Goal: Information Seeking & Learning: Learn about a topic

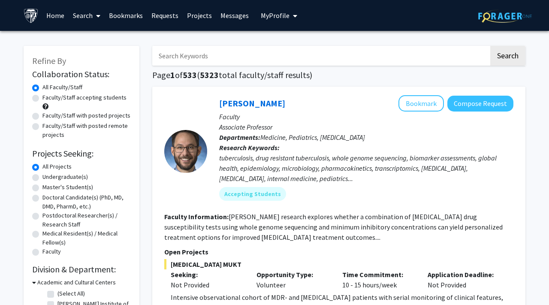
click at [229, 56] on input "Search Keywords" at bounding box center [320, 56] width 337 height 20
type input "m"
type input "b"
type input "molecular biology"
click at [490, 46] on button "Search" at bounding box center [507, 56] width 35 height 20
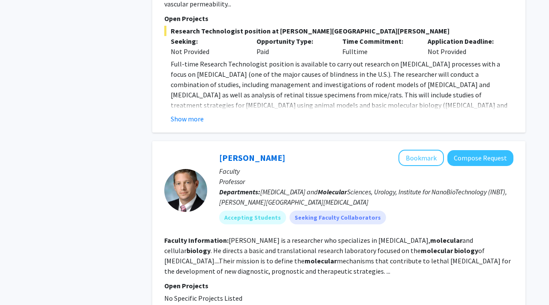
scroll to position [1402, 0]
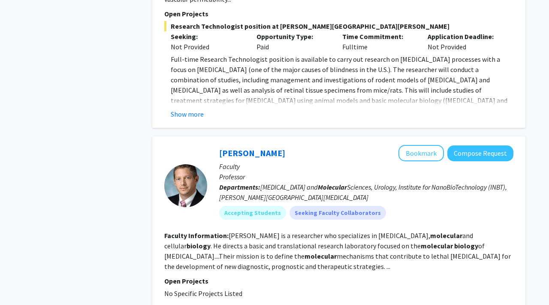
drag, startPoint x: 255, startPoint y: 142, endPoint x: 255, endPoint y: 147, distance: 4.7
click at [255, 183] on b "Departments:" at bounding box center [239, 187] width 41 height 9
click at [202, 231] on b "Faculty Information:" at bounding box center [196, 235] width 64 height 9
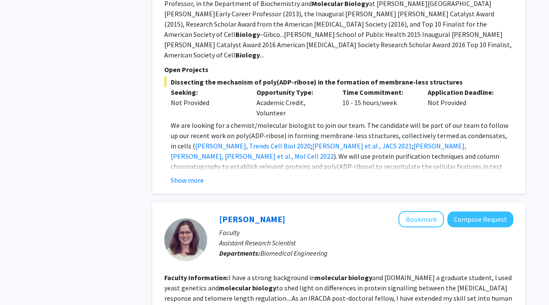
scroll to position [0, 0]
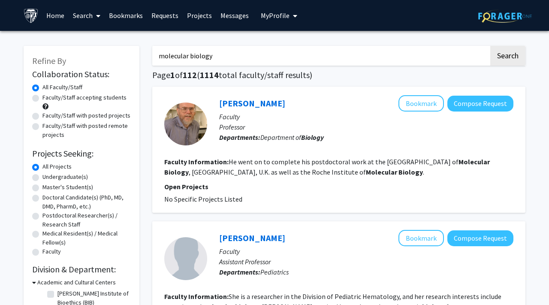
drag, startPoint x: 258, startPoint y: 61, endPoint x: 138, endPoint y: 54, distance: 120.7
click at [200, 54] on input "Search Keywords" at bounding box center [320, 56] width 337 height 20
click at [517, 50] on button "Search" at bounding box center [507, 56] width 35 height 20
click at [74, 98] on label "Faculty/Staff accepting students" at bounding box center [84, 97] width 84 height 9
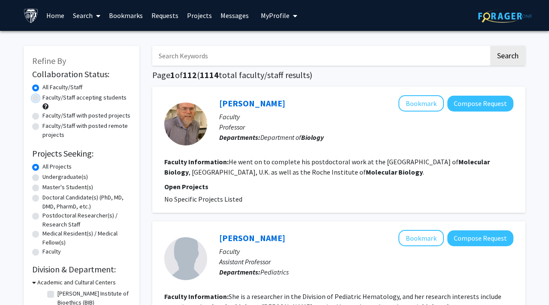
click at [48, 98] on input "Faculty/Staff accepting students" at bounding box center [45, 96] width 6 height 6
radio input "true"
click at [43, 84] on label "All Faculty/Staff" at bounding box center [62, 87] width 40 height 9
click at [43, 84] on input "All Faculty/Staff" at bounding box center [45, 86] width 6 height 6
radio input "true"
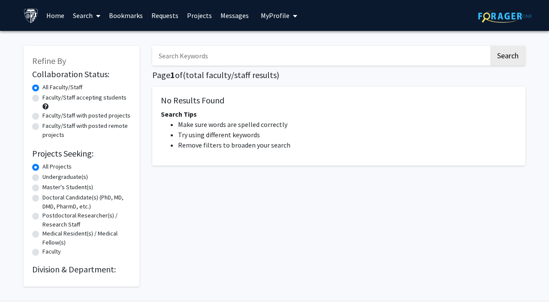
click at [60, 90] on label "All Faculty/Staff" at bounding box center [62, 87] width 40 height 9
click at [48, 88] on input "All Faculty/Staff" at bounding box center [45, 86] width 6 height 6
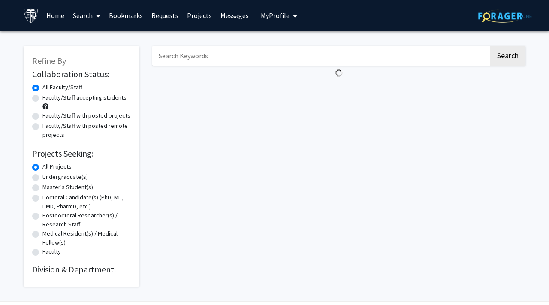
click at [42, 115] on label "Faculty/Staff with posted projects" at bounding box center [86, 115] width 88 height 9
click at [42, 115] on input "Faculty/Staff with posted projects" at bounding box center [45, 114] width 6 height 6
radio input "true"
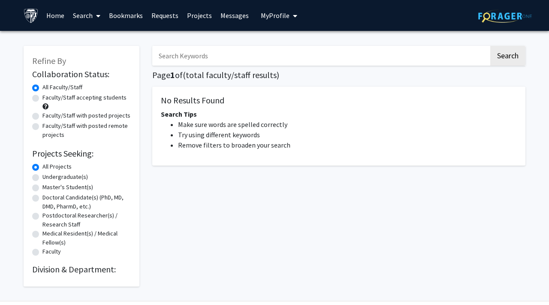
click at [56, 13] on link "Home" at bounding box center [55, 15] width 27 height 30
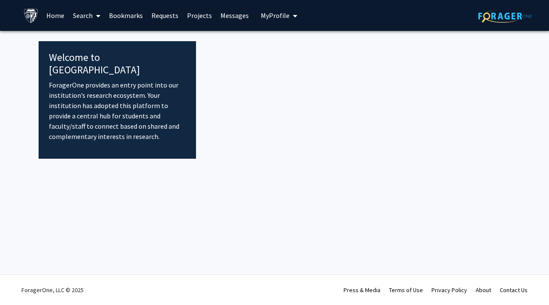
click at [90, 17] on link "Search" at bounding box center [87, 15] width 36 height 30
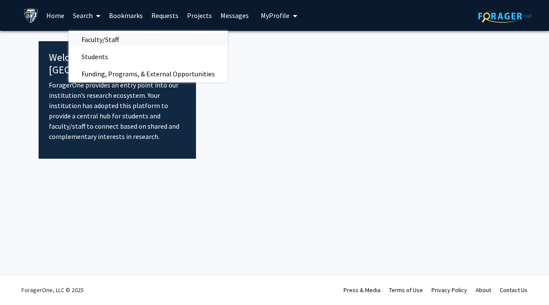
click at [98, 38] on span "Faculty/Staff" at bounding box center [100, 39] width 63 height 17
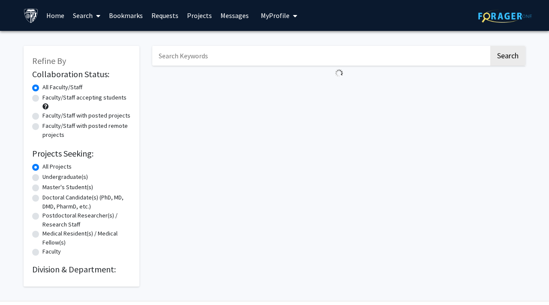
click at [56, 116] on label "Faculty/Staff with posted projects" at bounding box center [86, 115] width 88 height 9
click at [48, 116] on input "Faculty/Staff with posted projects" at bounding box center [45, 114] width 6 height 6
radio input "true"
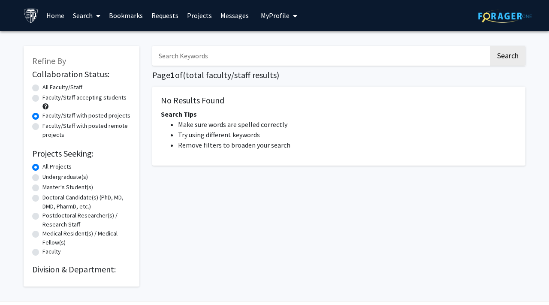
click at [204, 133] on li "Try using different keywords" at bounding box center [347, 135] width 339 height 10
click at [216, 119] on li "Make sure words are spelled correctly" at bounding box center [347, 124] width 339 height 10
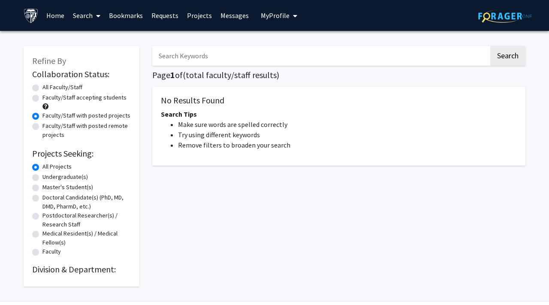
click at [220, 133] on li "Try using different keywords" at bounding box center [347, 135] width 339 height 10
click at [499, 54] on button "Search" at bounding box center [507, 56] width 35 height 20
radio input "true"
click at [354, 53] on input "Search Keywords" at bounding box center [320, 56] width 337 height 20
click at [363, 210] on div "Search Page 1 of ( total faculty/staff results) No Results Found Search Tips Ma…" at bounding box center [339, 161] width 386 height 249
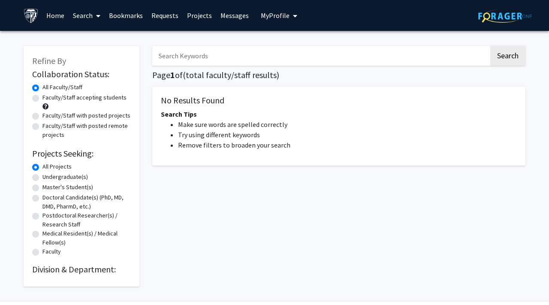
click at [69, 116] on label "Faculty/Staff with posted projects" at bounding box center [86, 115] width 88 height 9
click at [48, 116] on input "Faculty/Staff with posted projects" at bounding box center [45, 114] width 6 height 6
radio input "true"
click at [275, 266] on div "Search Page 1 of ( total faculty/staff results) No Results Found Search Tips Ma…" at bounding box center [339, 161] width 386 height 249
click at [202, 16] on link "Projects" at bounding box center [199, 15] width 33 height 30
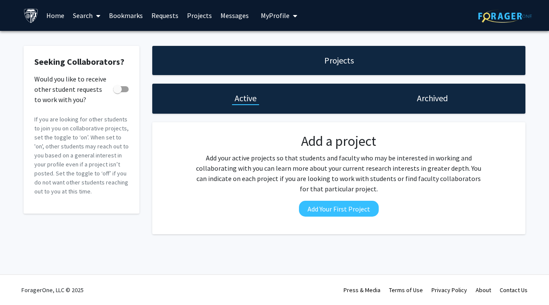
click at [159, 9] on link "Requests" at bounding box center [165, 15] width 36 height 30
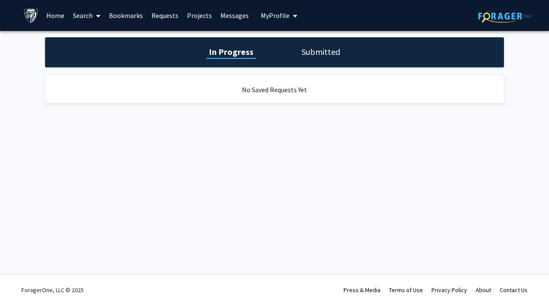
click at [120, 14] on link "Bookmarks" at bounding box center [126, 15] width 42 height 30
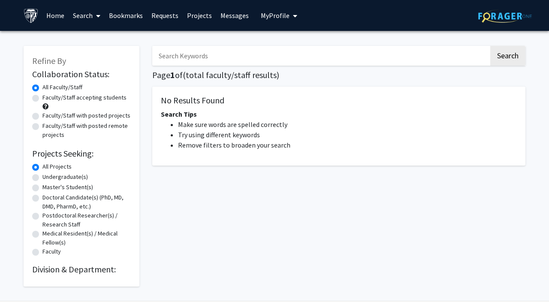
click at [44, 98] on label "Faculty/Staff accepting students" at bounding box center [84, 97] width 84 height 9
click at [44, 98] on input "Faculty/Staff accepting students" at bounding box center [45, 96] width 6 height 6
radio input "true"
click at [44, 118] on label "Faculty/Staff with posted projects" at bounding box center [86, 115] width 88 height 9
click at [44, 117] on input "Faculty/Staff with posted projects" at bounding box center [45, 114] width 6 height 6
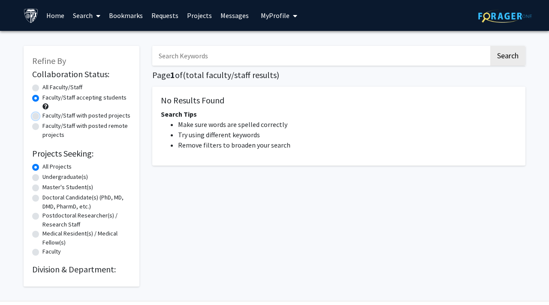
radio input "true"
click at [56, 88] on label "All Faculty/Staff" at bounding box center [62, 87] width 40 height 9
click at [48, 88] on input "All Faculty/Staff" at bounding box center [45, 86] width 6 height 6
radio input "true"
click at [238, 61] on input "Search Keywords" at bounding box center [320, 56] width 337 height 20
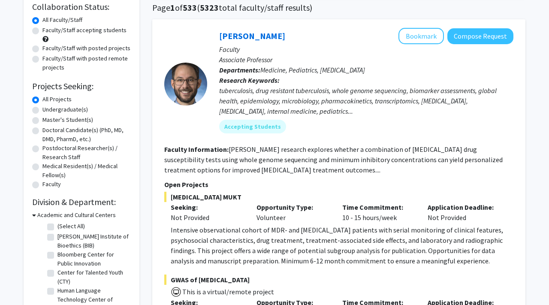
scroll to position [72, 0]
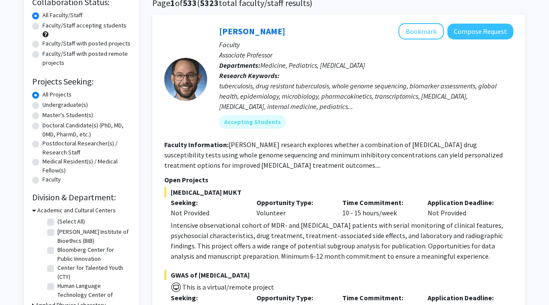
click at [42, 45] on label "Faculty/Staff with posted projects" at bounding box center [86, 43] width 88 height 9
click at [42, 45] on input "Faculty/Staff with posted projects" at bounding box center [45, 42] width 6 height 6
radio input "true"
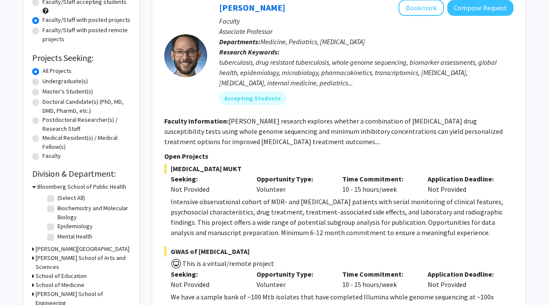
scroll to position [101, 0]
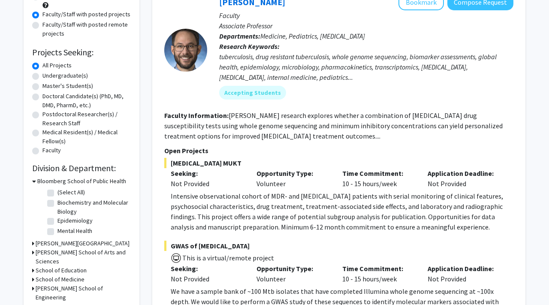
click at [32, 252] on icon at bounding box center [33, 252] width 2 height 9
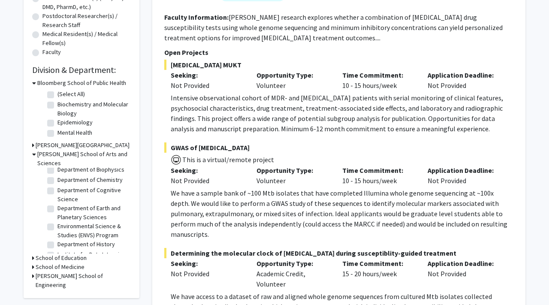
scroll to position [214, 0]
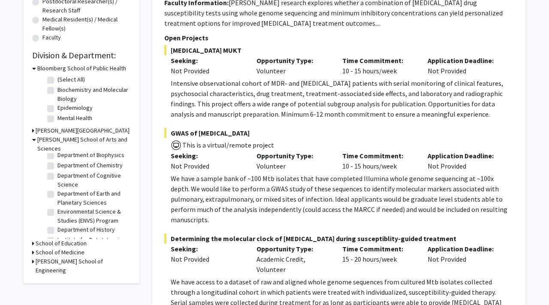
click at [57, 81] on label "(Select All)" at bounding box center [70, 79] width 27 height 9
click at [57, 81] on input "(Select All)" at bounding box center [60, 78] width 6 height 6
checkbox input "true"
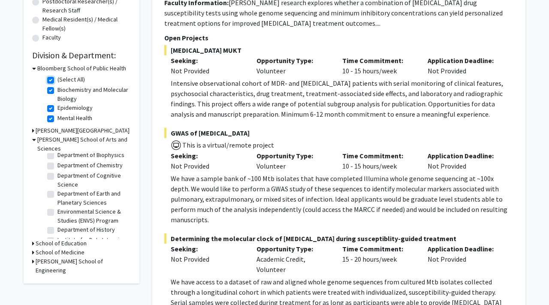
checkbox input "true"
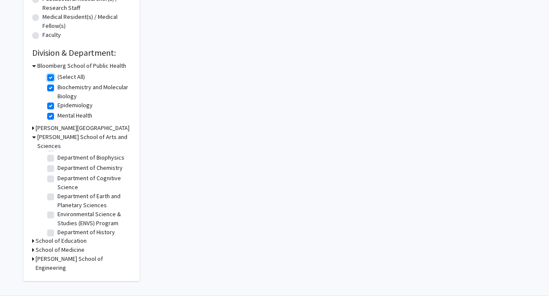
scroll to position [63, 0]
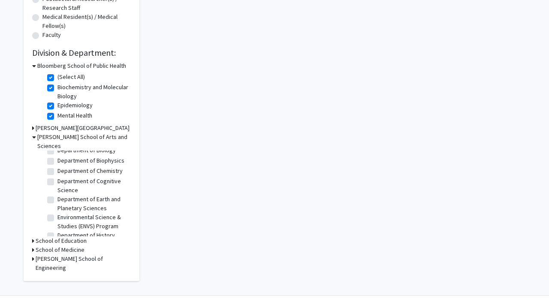
click at [57, 166] on label "Department of Chemistry" at bounding box center [89, 170] width 65 height 9
click at [57, 166] on input "Department of Chemistry" at bounding box center [60, 169] width 6 height 6
checkbox input "true"
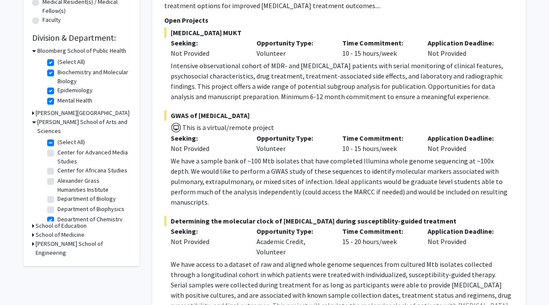
click at [57, 194] on label "Department of Biology" at bounding box center [86, 198] width 58 height 9
click at [57, 194] on input "Department of Biology" at bounding box center [60, 197] width 6 height 6
checkbox input "true"
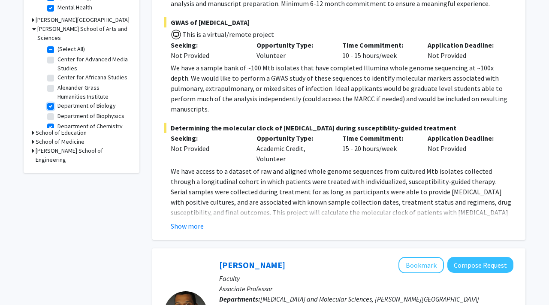
scroll to position [326, 0]
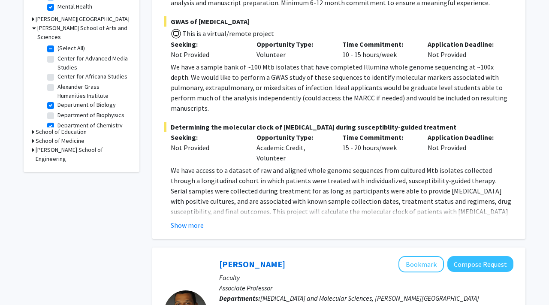
click at [57, 111] on label "Department of Biophysics" at bounding box center [90, 115] width 67 height 9
click at [57, 111] on input "Department of Biophysics" at bounding box center [60, 114] width 6 height 6
checkbox input "true"
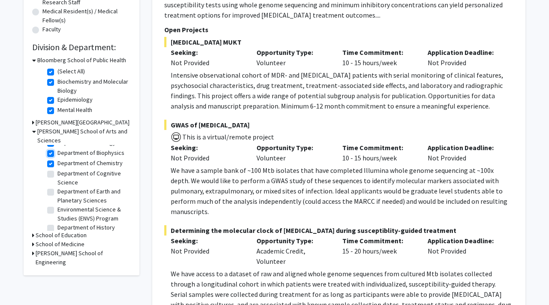
scroll to position [66, 0]
click at [57, 169] on label "Department of Cognitive Science" at bounding box center [92, 178] width 71 height 18
click at [57, 169] on input "Department of Cognitive Science" at bounding box center [60, 172] width 6 height 6
checkbox input "true"
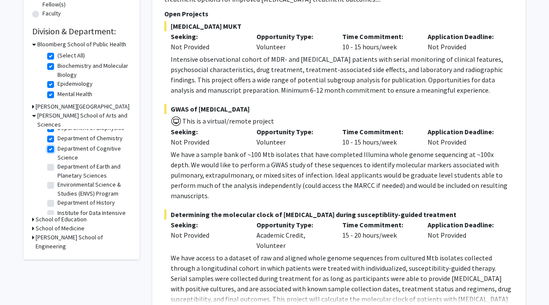
scroll to position [75, 0]
click at [57, 162] on label "Department of Earth and Planetary Sciences" at bounding box center [92, 171] width 71 height 18
click at [57, 162] on input "Department of Earth and Planetary Sciences" at bounding box center [60, 165] width 6 height 6
checkbox input "true"
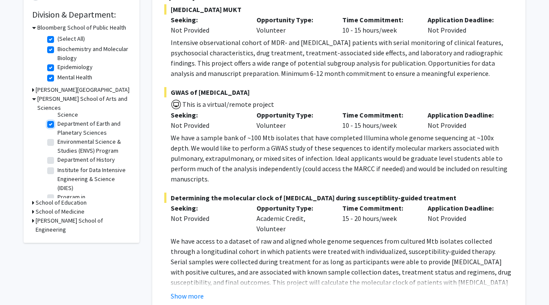
scroll to position [103, 0]
click at [35, 207] on div "School of Medicine" at bounding box center [81, 211] width 99 height 9
click at [33, 207] on icon at bounding box center [33, 211] width 2 height 9
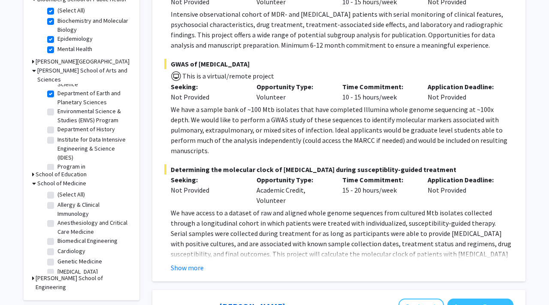
scroll to position [291, 0]
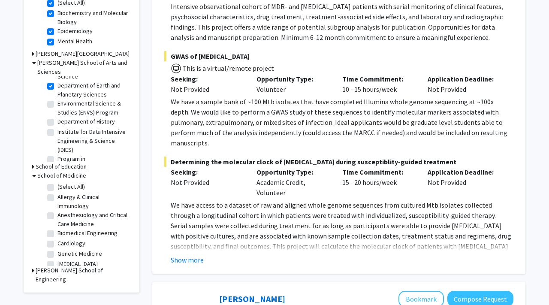
click at [57, 182] on label "(Select All)" at bounding box center [70, 186] width 27 height 9
click at [57, 182] on input "(Select All)" at bounding box center [60, 185] width 6 height 6
checkbox input "true"
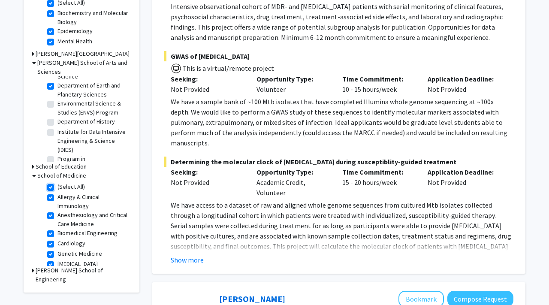
checkbox input "true"
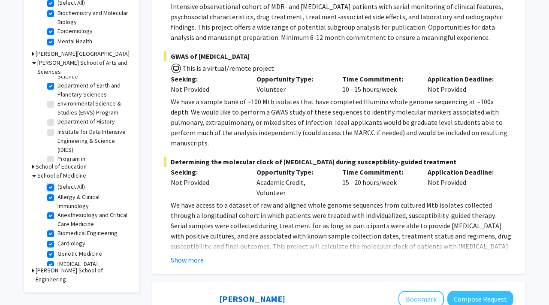
checkbox input "true"
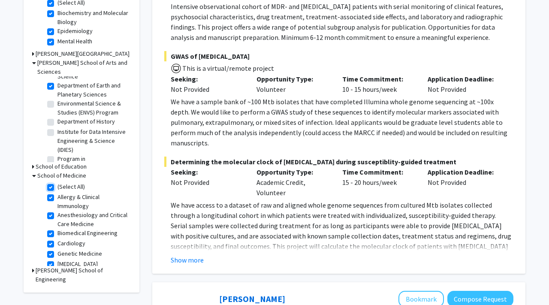
checkbox input "true"
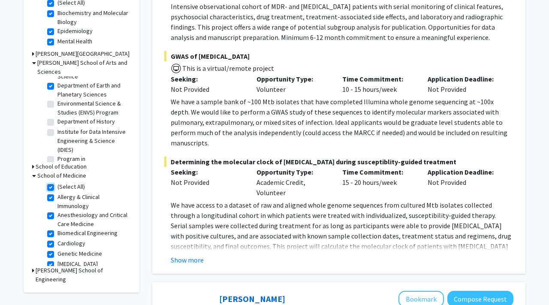
checkbox input "true"
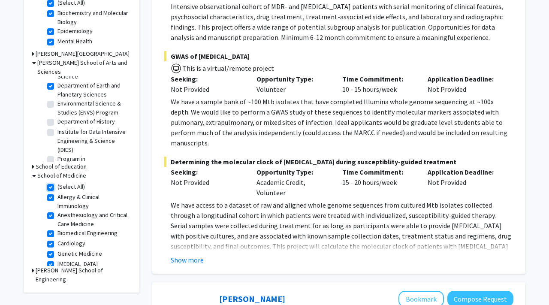
checkbox input "true"
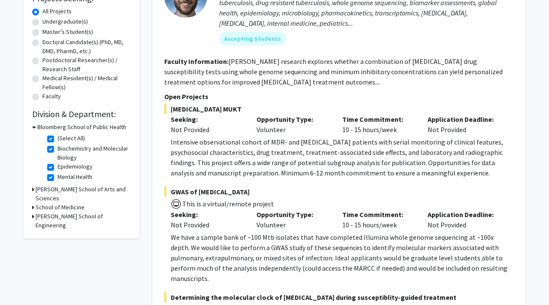
scroll to position [157, 0]
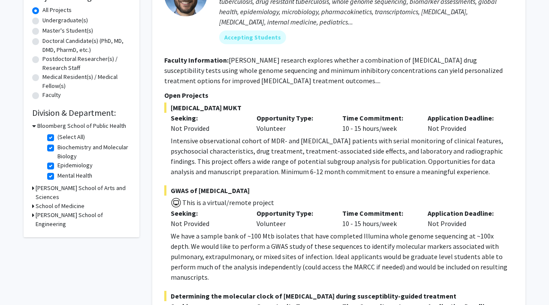
click at [36, 188] on h3 "Krieger School of Arts and Sciences" at bounding box center [83, 193] width 95 height 18
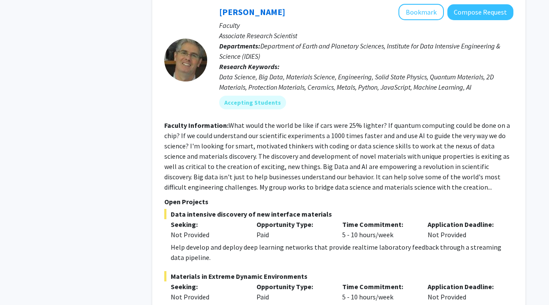
scroll to position [3965, 0]
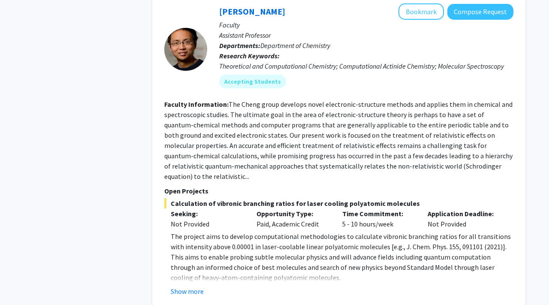
scroll to position [1424, 0]
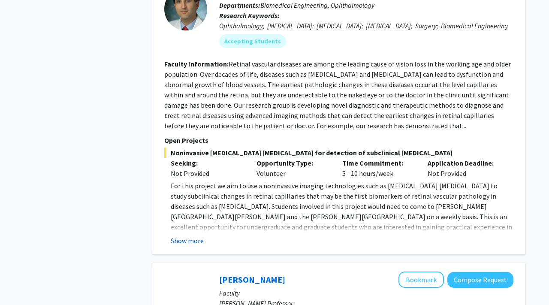
click at [178, 235] on button "Show more" at bounding box center [187, 240] width 33 height 10
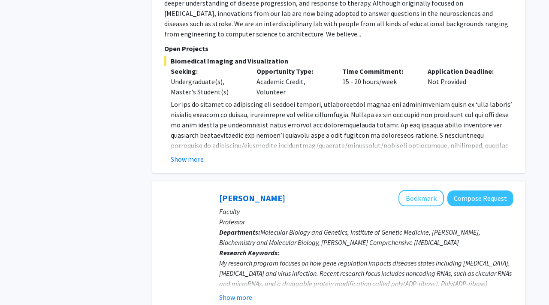
scroll to position [3226, 0]
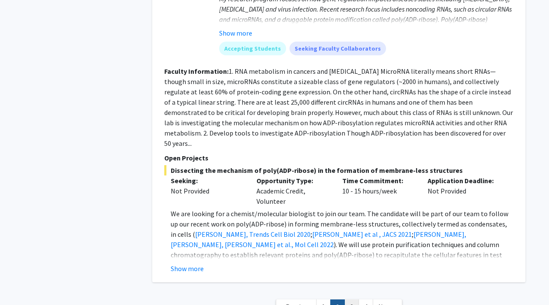
click at [348, 299] on link "3" at bounding box center [351, 306] width 15 height 15
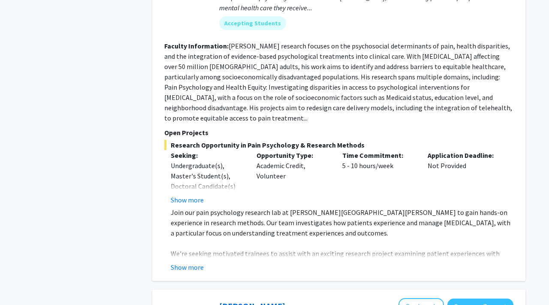
scroll to position [482, 0]
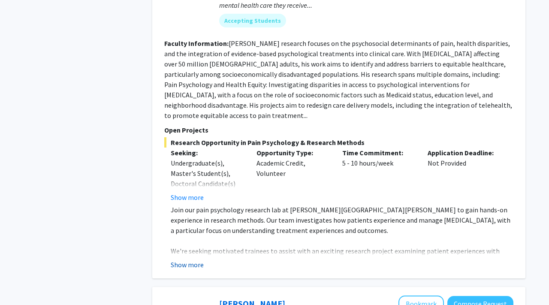
click at [185, 259] on button "Show more" at bounding box center [187, 264] width 33 height 10
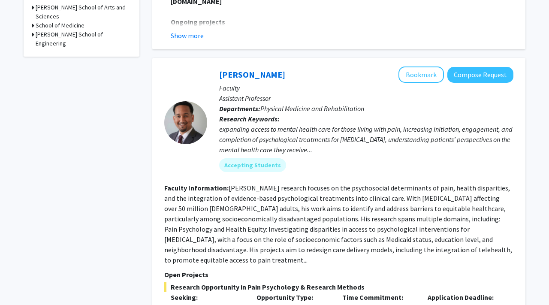
scroll to position [332, 0]
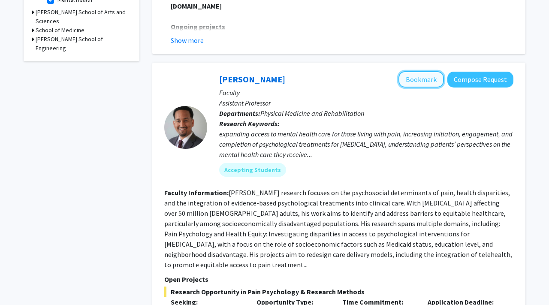
click at [420, 78] on button "Bookmark" at bounding box center [420, 79] width 45 height 16
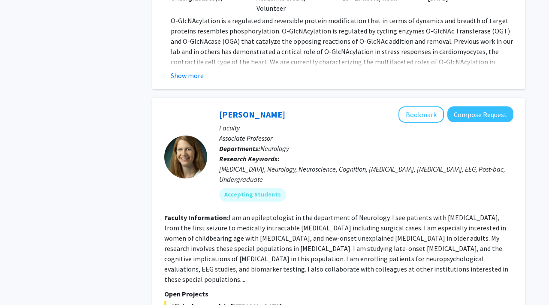
scroll to position [2934, 0]
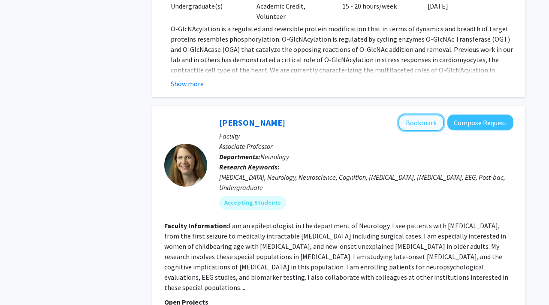
click at [413, 115] on button "Bookmark" at bounding box center [420, 123] width 45 height 16
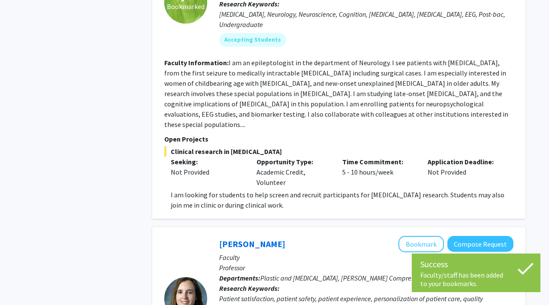
scroll to position [3343, 0]
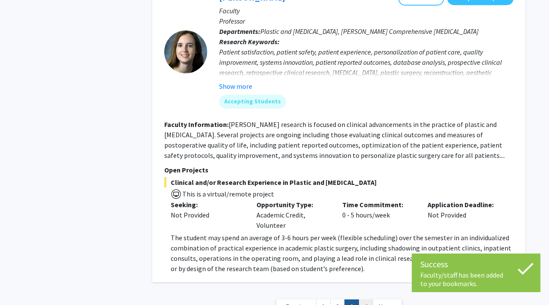
click at [365, 299] on link "4" at bounding box center [366, 306] width 15 height 15
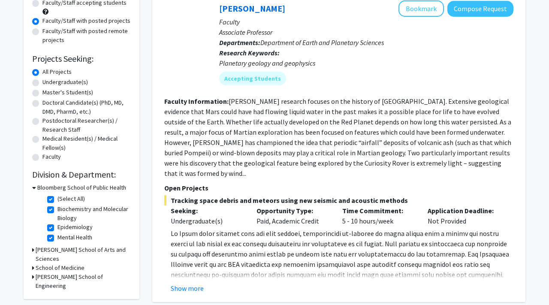
scroll to position [93, 0]
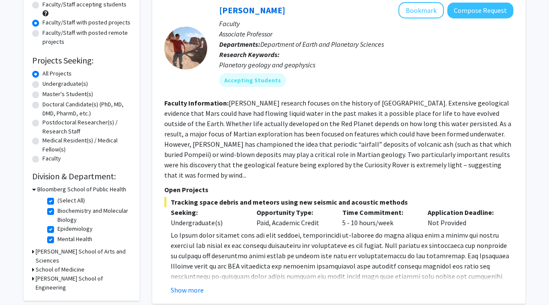
click at [33, 251] on icon at bounding box center [33, 251] width 2 height 9
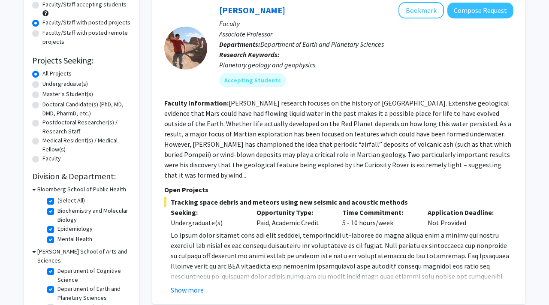
scroll to position [36, 0]
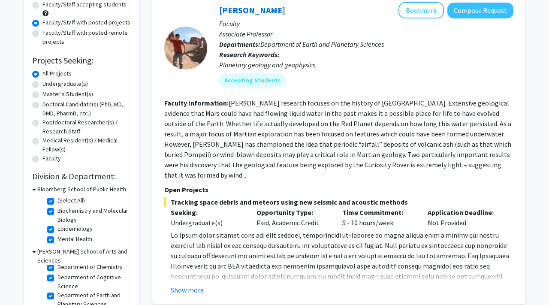
click at [57, 291] on label "Department of Earth and Planetary Sciences" at bounding box center [92, 300] width 71 height 18
click at [57, 291] on input "Department of Earth and Planetary Sciences" at bounding box center [60, 294] width 6 height 6
checkbox input "false"
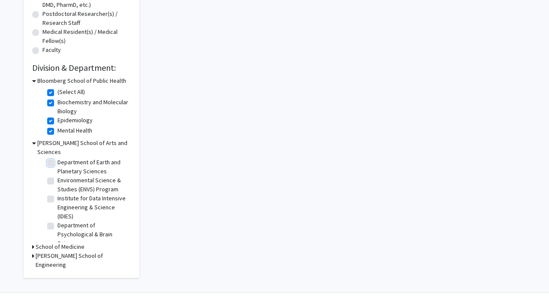
scroll to position [68, 0]
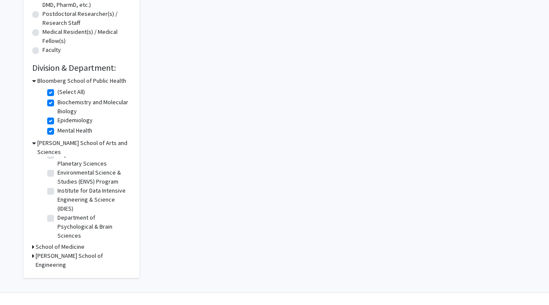
click at [57, 168] on label "Environmental Science & Studies (ENVS) Program" at bounding box center [92, 177] width 71 height 18
click at [57, 168] on input "Environmental Science & Studies (ENVS) Program" at bounding box center [60, 171] width 6 height 6
checkbox input "true"
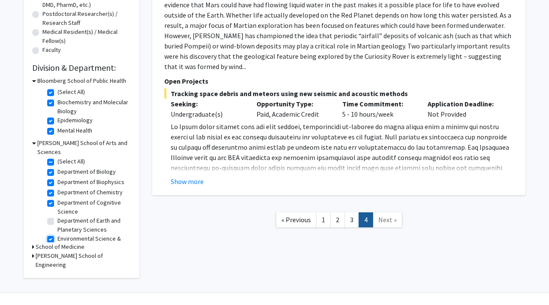
scroll to position [1, 0]
click at [57, 199] on label "Department of Cognitive Science" at bounding box center [92, 208] width 71 height 18
click at [57, 199] on input "Department of Cognitive Science" at bounding box center [60, 202] width 6 height 6
checkbox input "false"
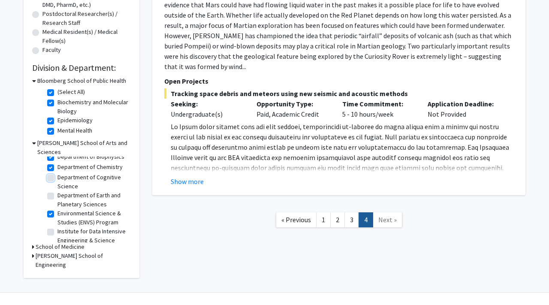
scroll to position [32, 0]
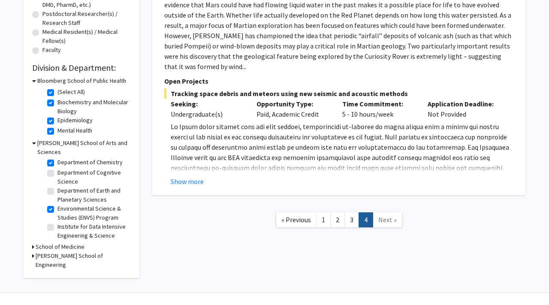
click at [57, 204] on label "Environmental Science & Studies (ENVS) Program" at bounding box center [92, 213] width 71 height 18
click at [57, 204] on input "Environmental Science & Studies (ENVS) Program" at bounding box center [60, 207] width 6 height 6
checkbox input "false"
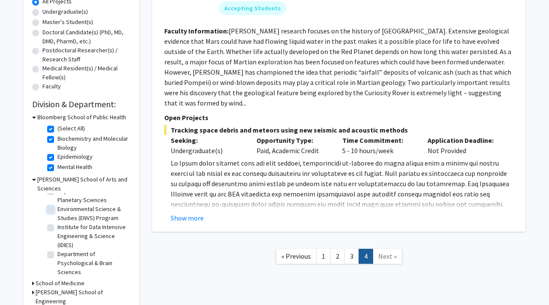
scroll to position [168, 0]
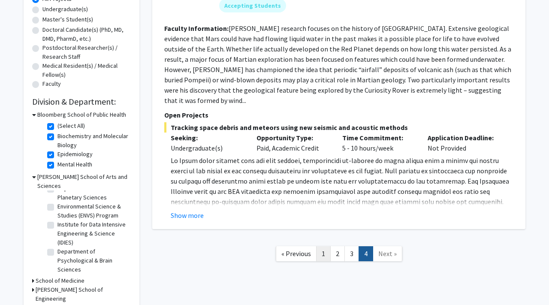
click at [323, 246] on link "1" at bounding box center [323, 253] width 15 height 15
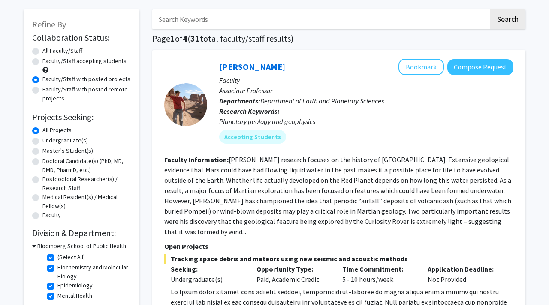
scroll to position [0, 0]
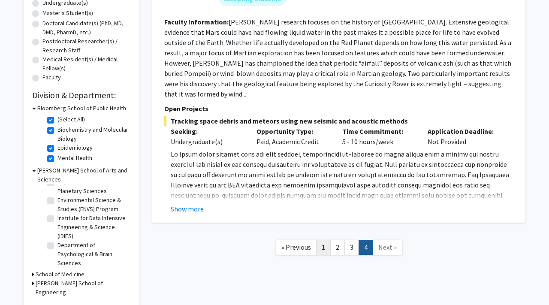
click at [320, 240] on link "1" at bounding box center [323, 247] width 15 height 15
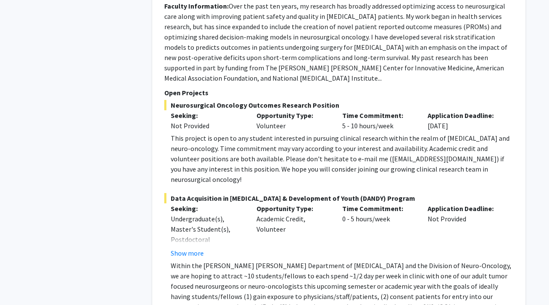
scroll to position [634, 0]
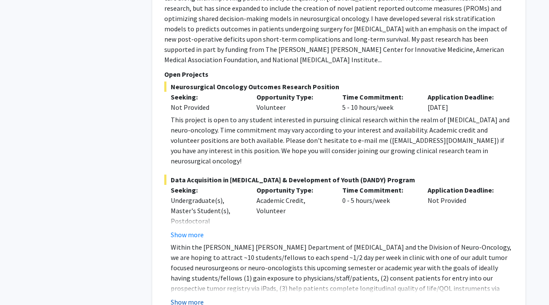
click at [190, 297] on button "Show more" at bounding box center [187, 302] width 33 height 10
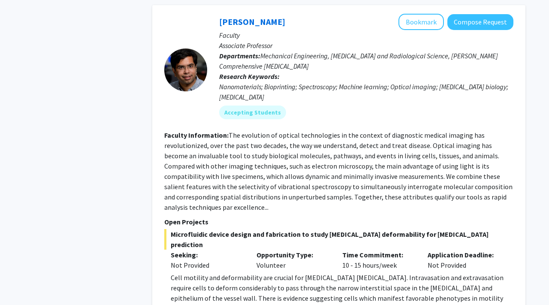
scroll to position [1057, 0]
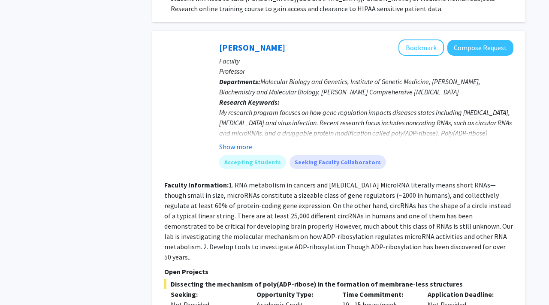
scroll to position [2676, 0]
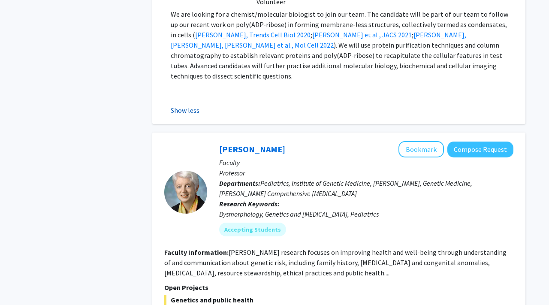
scroll to position [2989, 0]
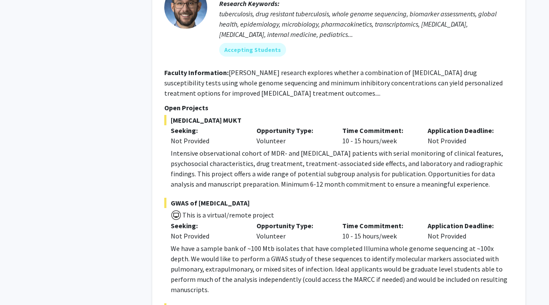
scroll to position [3486, 0]
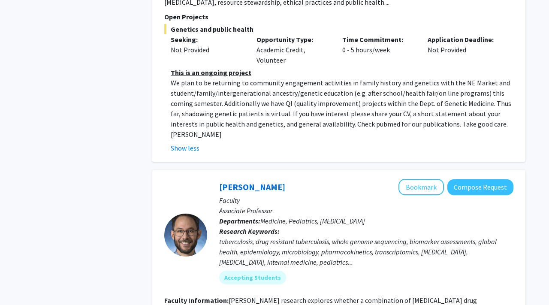
scroll to position [3250, 0]
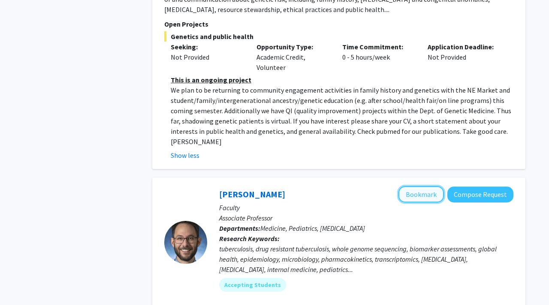
click at [420, 186] on button "Bookmark" at bounding box center [420, 194] width 45 height 16
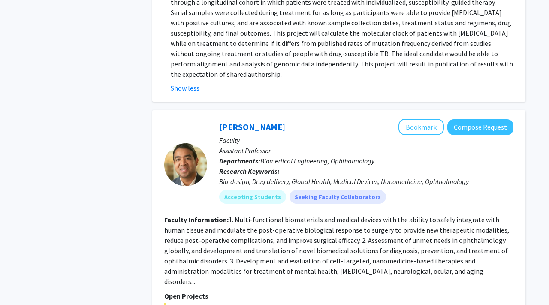
scroll to position [3849, 0]
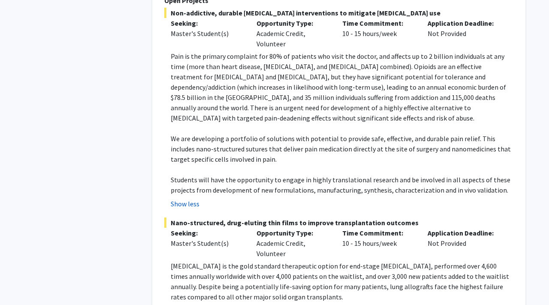
scroll to position [4142, 0]
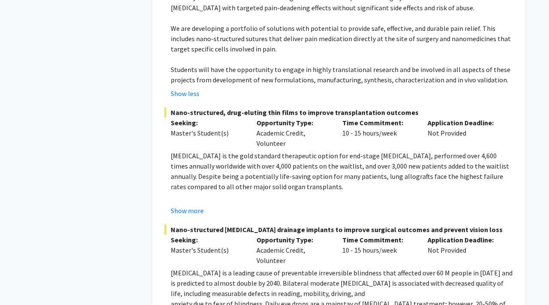
scroll to position [4320, 0]
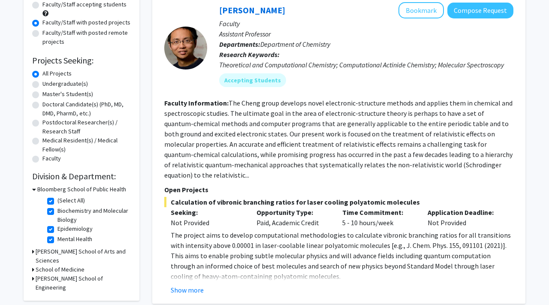
scroll to position [97, 0]
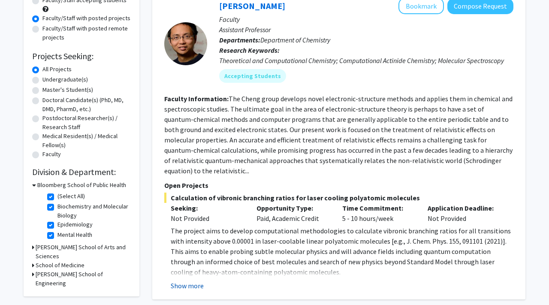
click at [187, 281] on button "Show more" at bounding box center [187, 286] width 33 height 10
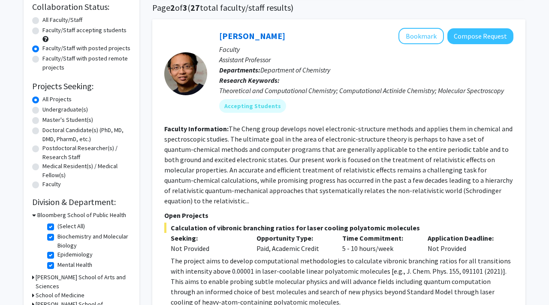
scroll to position [60, 0]
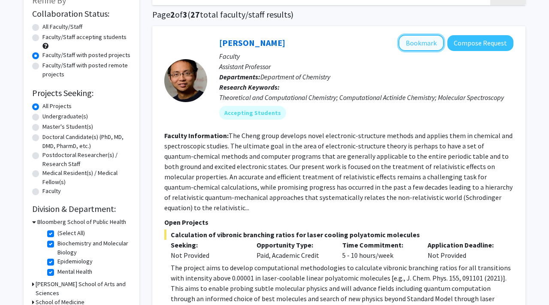
click at [436, 38] on button "Bookmark" at bounding box center [420, 43] width 45 height 16
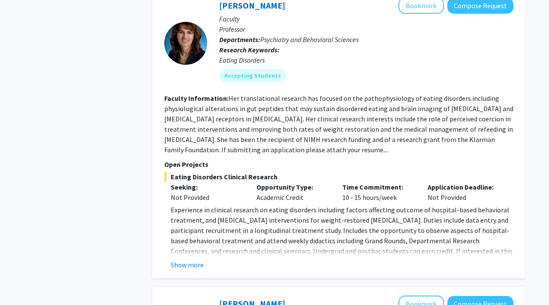
scroll to position [480, 0]
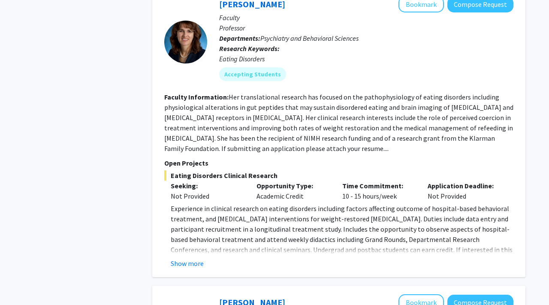
click at [193, 243] on span "Experience in clinical research on eating disorders including factors affecting…" at bounding box center [342, 239] width 342 height 70
click at [187, 258] on button "Show more" at bounding box center [187, 263] width 33 height 10
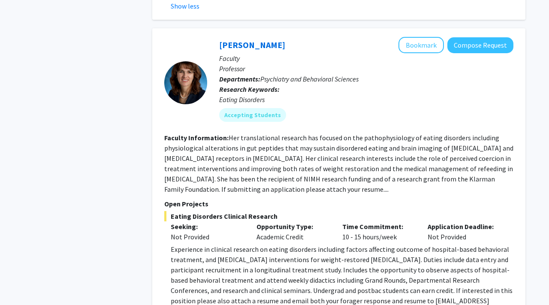
scroll to position [438, 0]
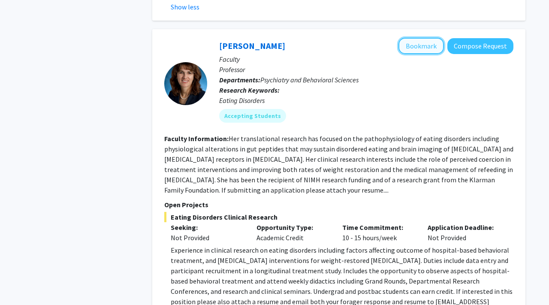
click at [426, 43] on button "Bookmark" at bounding box center [420, 46] width 45 height 16
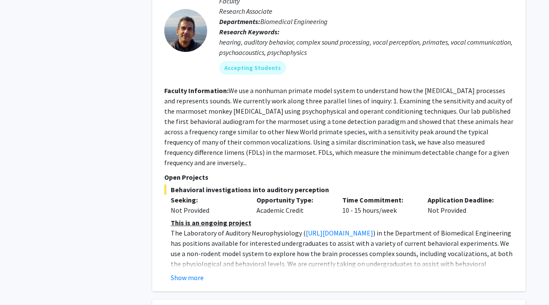
scroll to position [816, 0]
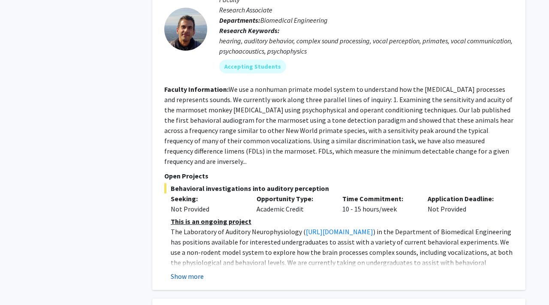
click at [188, 271] on button "Show more" at bounding box center [187, 276] width 33 height 10
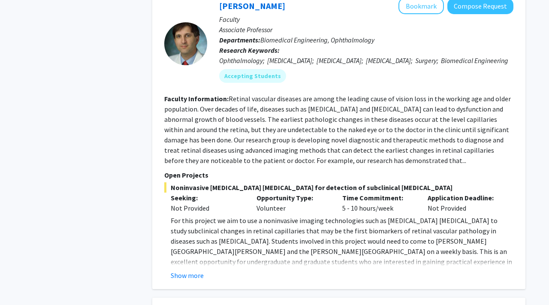
scroll to position [1214, 0]
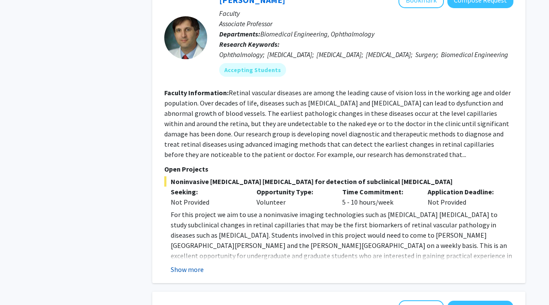
click at [186, 264] on button "Show more" at bounding box center [187, 269] width 33 height 10
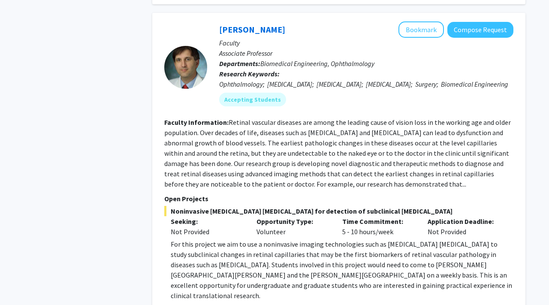
scroll to position [1182, 0]
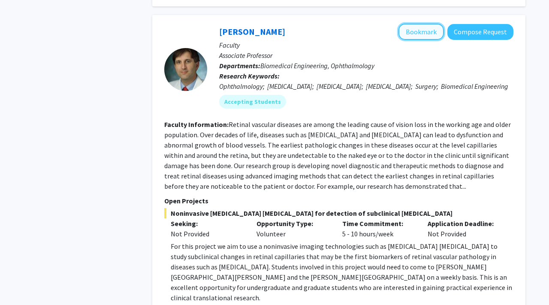
click at [418, 24] on button "Bookmark" at bounding box center [420, 32] width 45 height 16
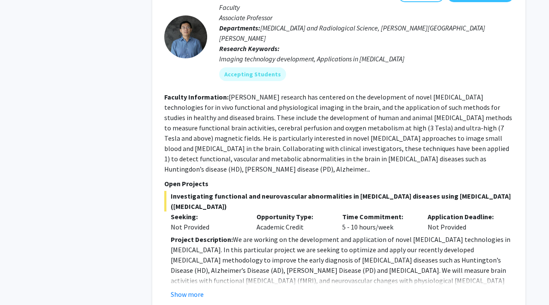
scroll to position [1605, 0]
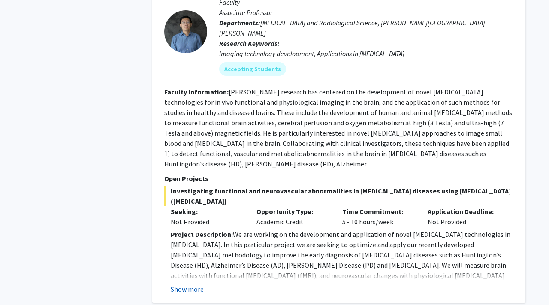
click at [184, 284] on button "Show more" at bounding box center [187, 289] width 33 height 10
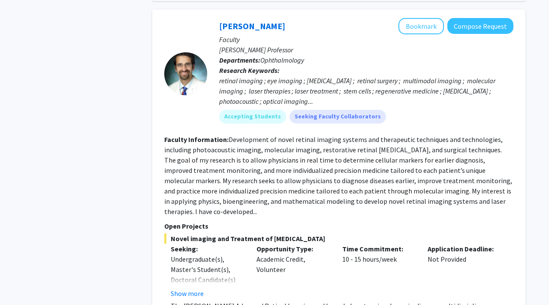
scroll to position [2776, 0]
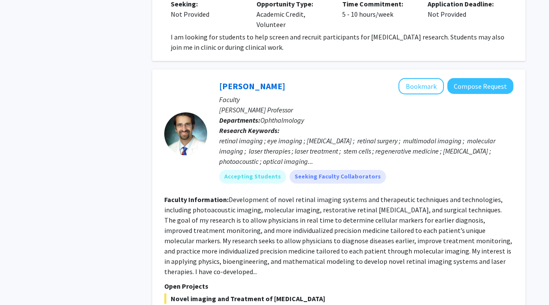
scroll to position [2698, 0]
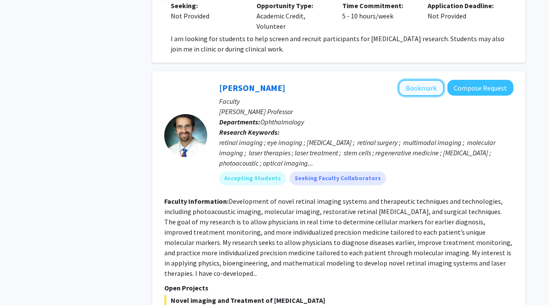
click at [407, 80] on button "Bookmark" at bounding box center [420, 88] width 45 height 16
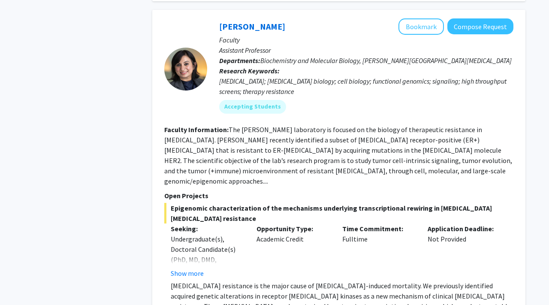
scroll to position [3172, 0]
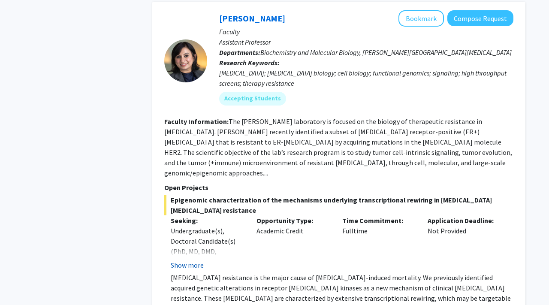
click at [185, 260] on button "Show more" at bounding box center [187, 265] width 33 height 10
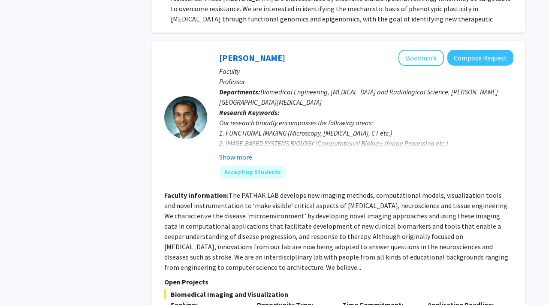
scroll to position [3616, 0]
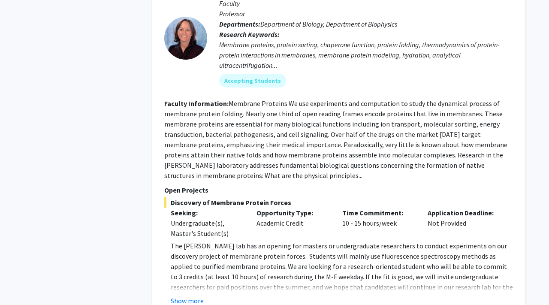
scroll to position [488, 0]
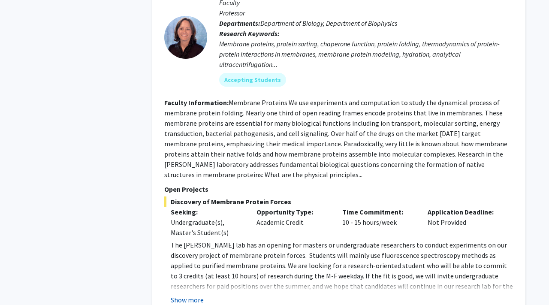
click at [188, 295] on button "Show more" at bounding box center [187, 300] width 33 height 10
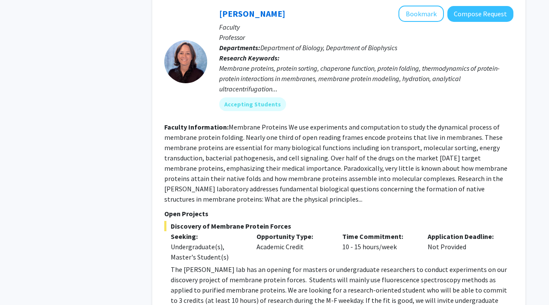
scroll to position [445, 0]
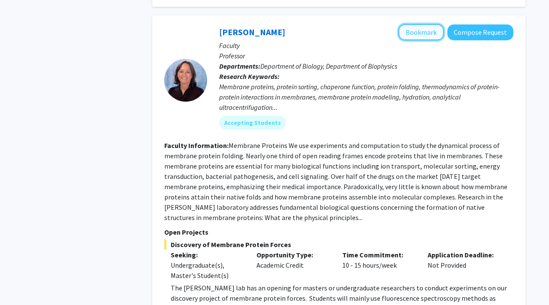
click at [422, 24] on button "Bookmark" at bounding box center [420, 32] width 45 height 16
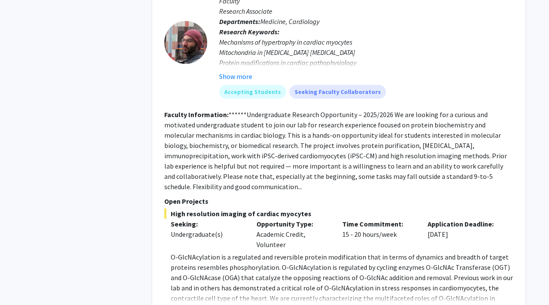
scroll to position [1629, 0]
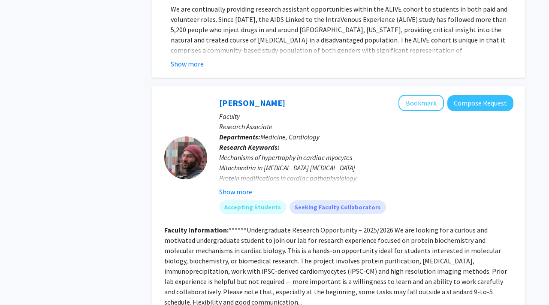
scroll to position [1514, 0]
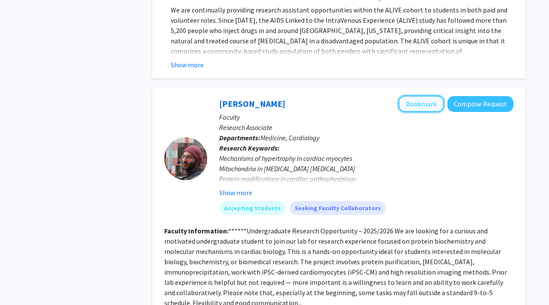
click at [413, 96] on button "Bookmark" at bounding box center [420, 104] width 45 height 16
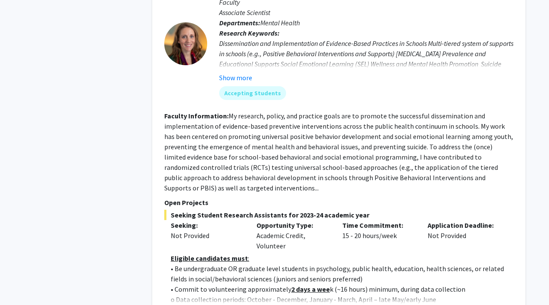
scroll to position [2046, 0]
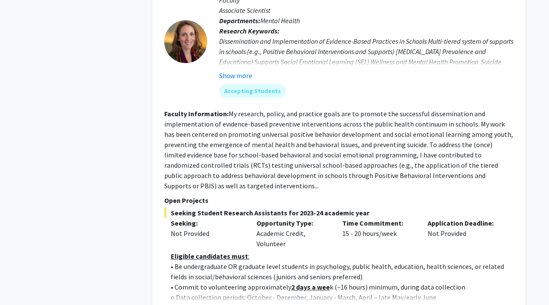
click at [178, 305] on button "Show more" at bounding box center [187, 311] width 33 height 10
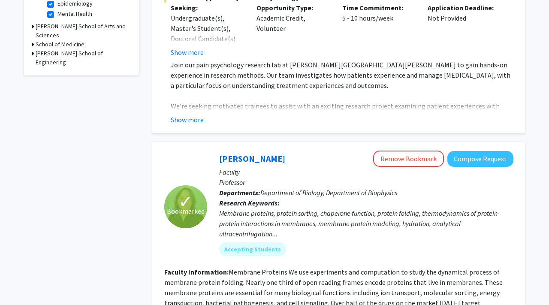
scroll to position [0, 0]
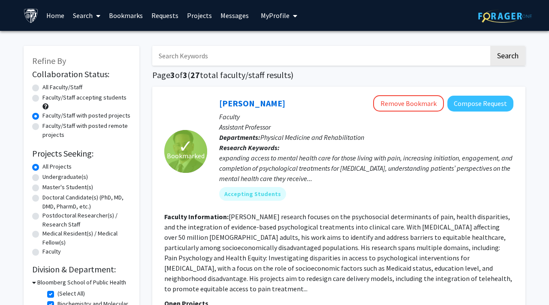
click at [132, 5] on link "Bookmarks" at bounding box center [126, 15] width 42 height 30
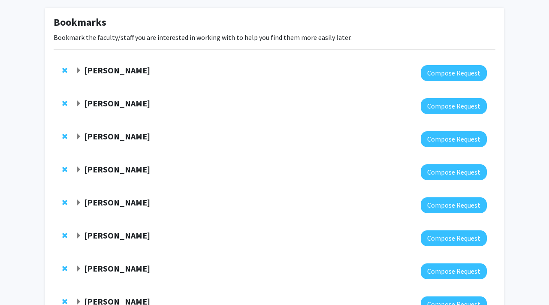
scroll to position [46, 0]
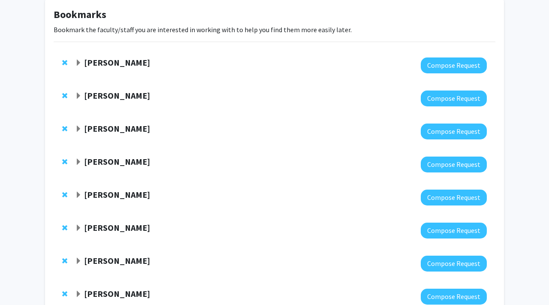
click at [77, 62] on span "Expand Fenan Rassu Bookmark" at bounding box center [78, 63] width 7 height 7
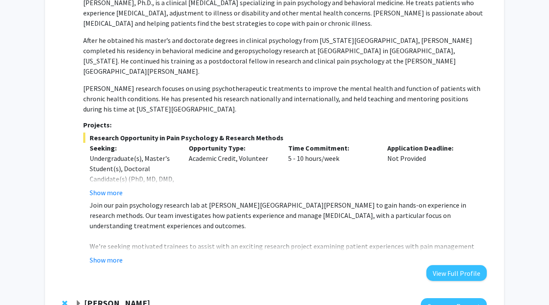
scroll to position [141, 0]
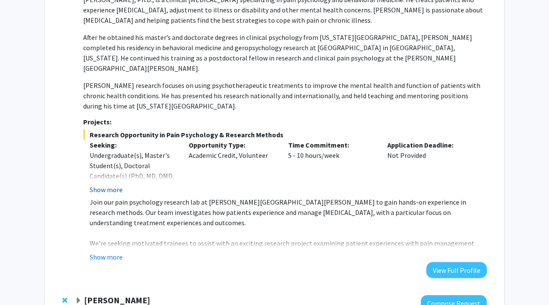
click at [110, 184] on button "Show more" at bounding box center [106, 189] width 33 height 10
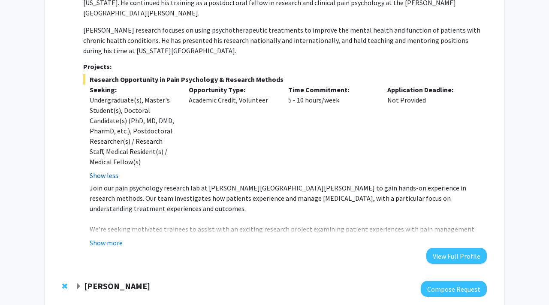
scroll to position [201, 0]
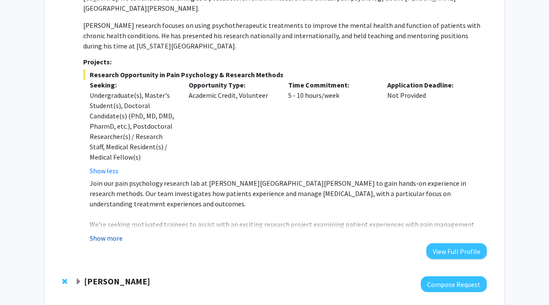
click at [98, 233] on button "Show more" at bounding box center [106, 238] width 33 height 10
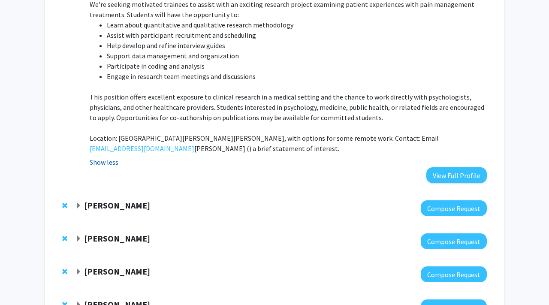
scroll to position [422, 0]
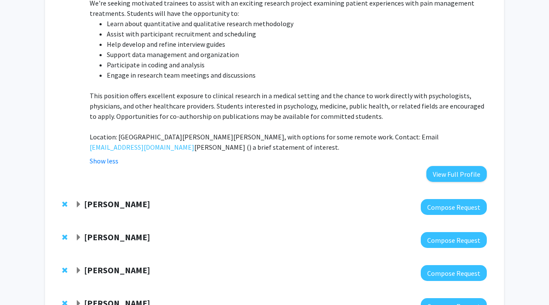
click at [78, 201] on span "Expand Emily Johnson Bookmark" at bounding box center [78, 204] width 7 height 7
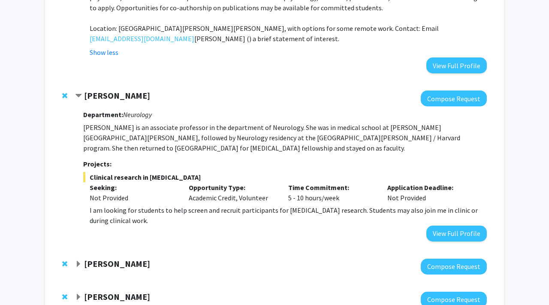
scroll to position [551, 0]
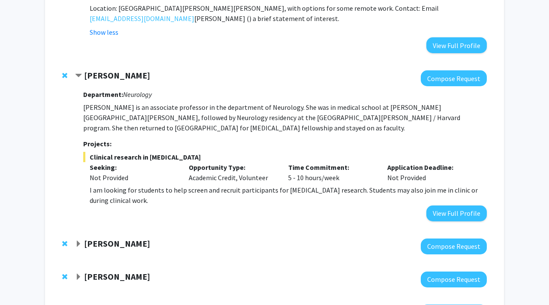
click at [80, 241] on span "Expand Jeffrey Tornheim Bookmark" at bounding box center [78, 244] width 7 height 7
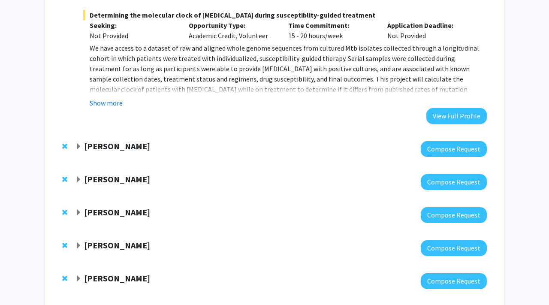
scroll to position [1125, 0]
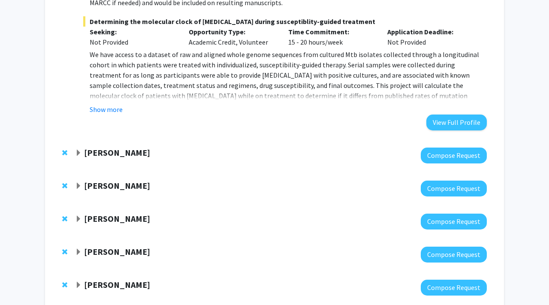
click at [77, 150] on span "Expand Lan Cheng Bookmark" at bounding box center [78, 153] width 7 height 7
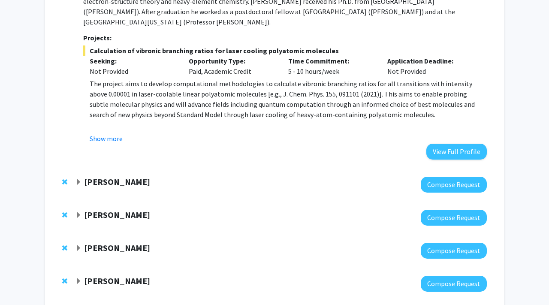
scroll to position [1322, 0]
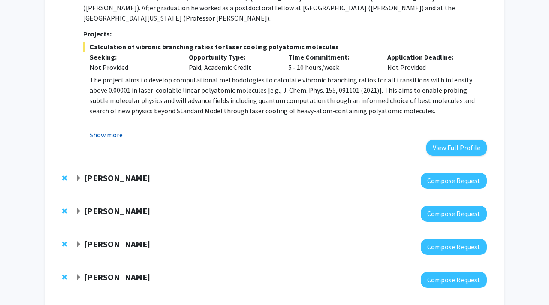
click at [100, 130] on button "Show more" at bounding box center [106, 135] width 33 height 10
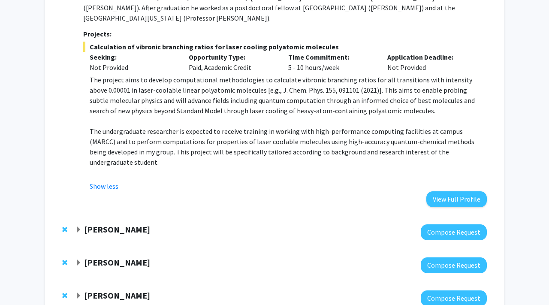
click at [460, 126] on p "The undergraduate researcher is expected to receive training in working with hi…" at bounding box center [288, 146] width 397 height 41
copy p "MARCC"
click at [301, 134] on p "The undergraduate researcher is expected to receive training in working with hi…" at bounding box center [288, 146] width 397 height 41
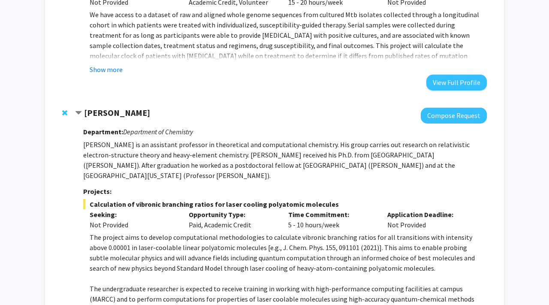
scroll to position [1114, 0]
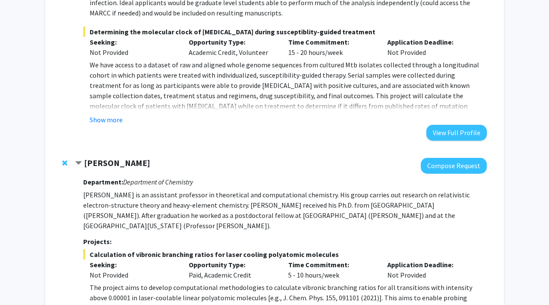
click at [66, 160] on span "Remove Lan Cheng from bookmarks" at bounding box center [64, 163] width 5 height 7
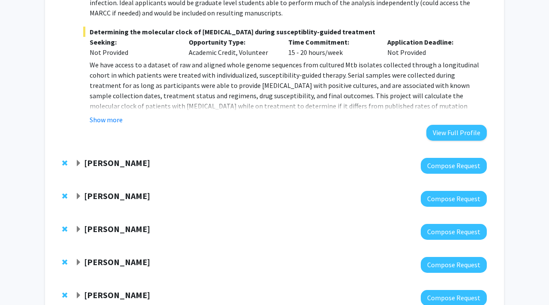
click at [62, 160] on span "Remove Angela Guarda from bookmarks" at bounding box center [64, 163] width 5 height 7
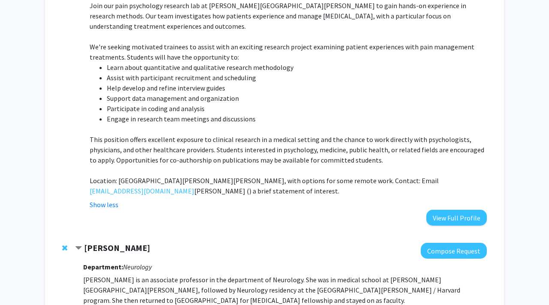
scroll to position [0, 0]
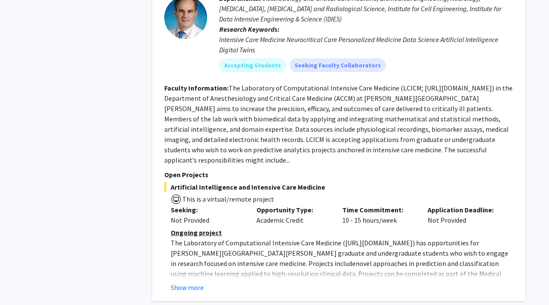
scroll to position [2296, 0]
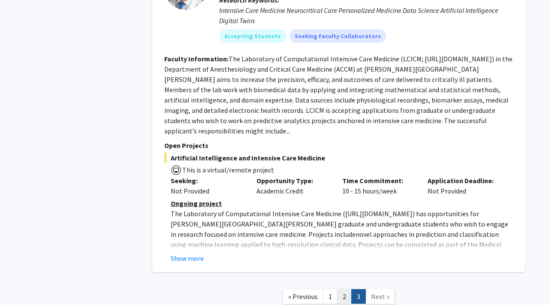
click at [343, 289] on link "2" at bounding box center [344, 296] width 15 height 15
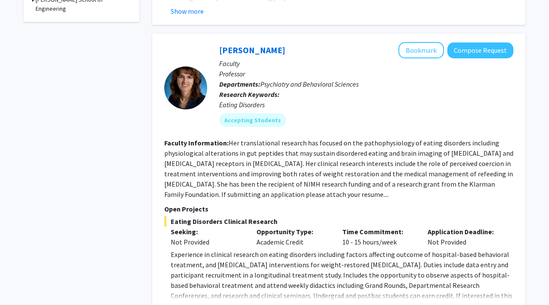
scroll to position [378, 0]
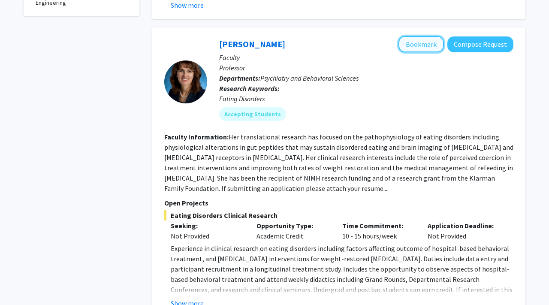
click at [418, 38] on button "Bookmark" at bounding box center [420, 44] width 45 height 16
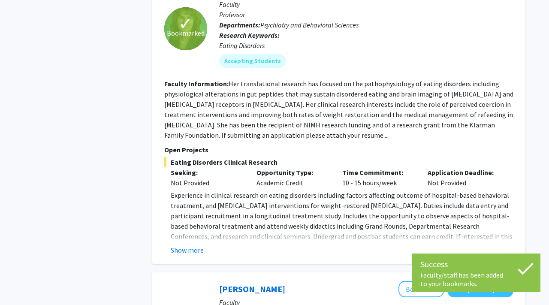
scroll to position [431, 0]
click at [185, 244] on button "Show more" at bounding box center [187, 249] width 33 height 10
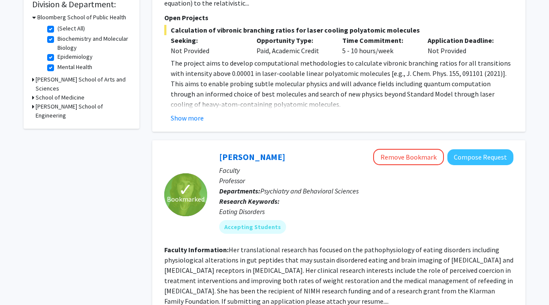
scroll to position [3, 0]
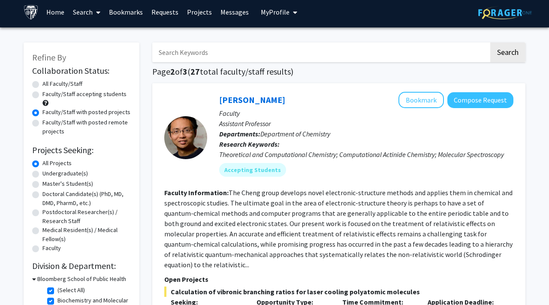
click at [138, 15] on link "Bookmarks" at bounding box center [126, 12] width 42 height 30
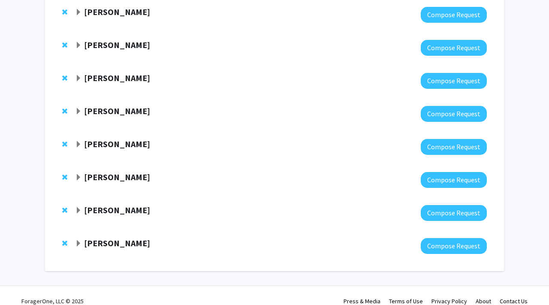
scroll to position [99, 0]
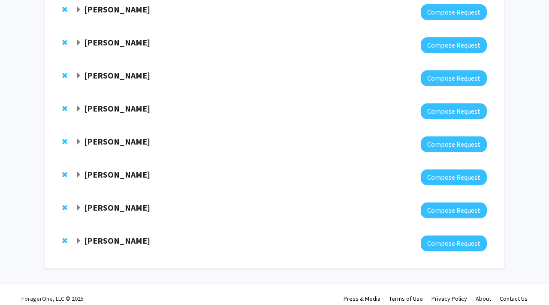
click at [78, 109] on span "Expand Angela Guarda Bookmark" at bounding box center [78, 109] width 7 height 7
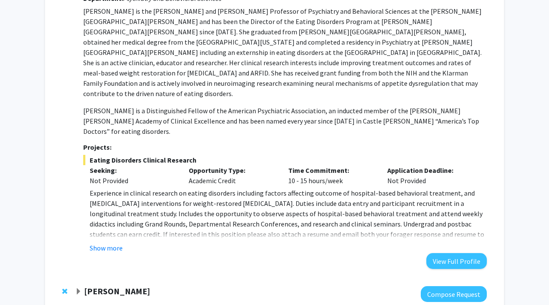
scroll to position [234, 0]
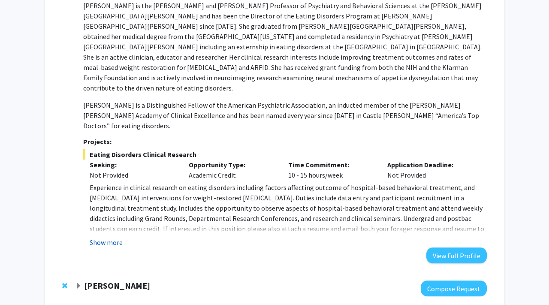
click at [101, 237] on button "Show more" at bounding box center [106, 242] width 33 height 10
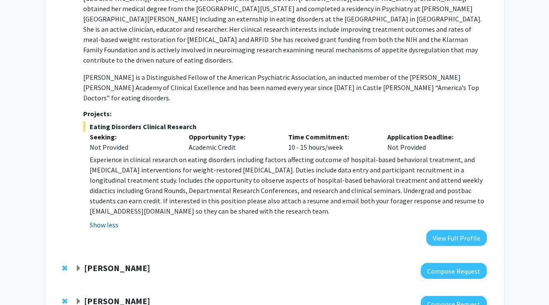
scroll to position [262, 0]
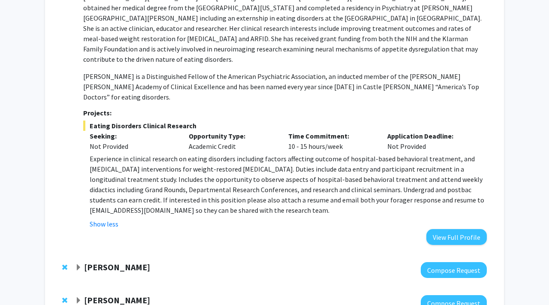
click at [78, 264] on span "Expand Amir Kashani Bookmark" at bounding box center [78, 267] width 7 height 7
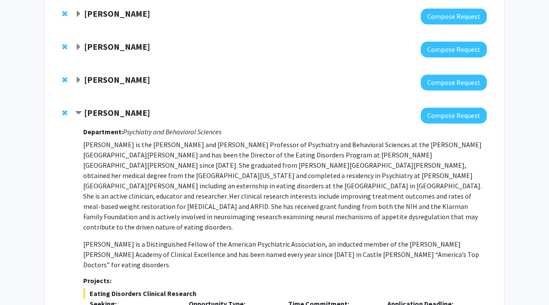
scroll to position [0, 0]
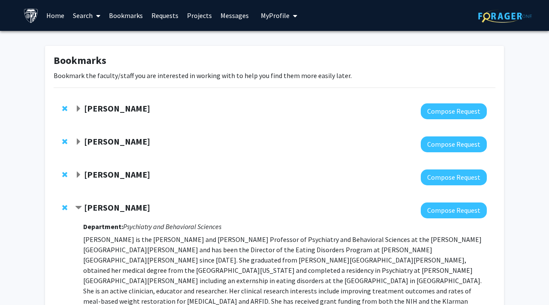
click at [79, 107] on span "Expand Fenan Rassu Bookmark" at bounding box center [78, 109] width 7 height 7
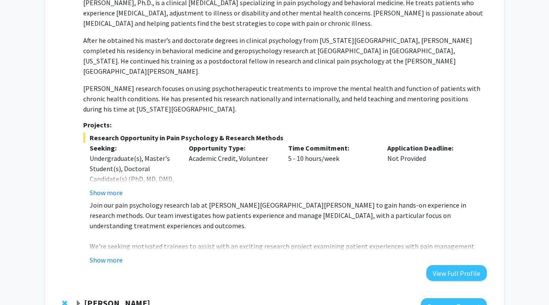
scroll to position [142, 0]
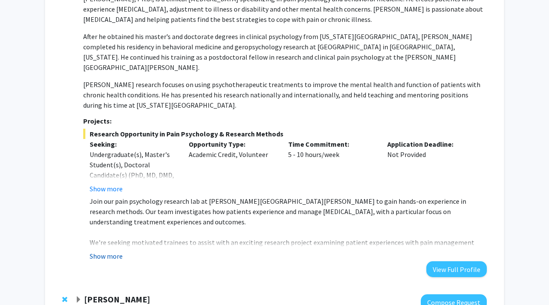
click at [96, 251] on button "Show more" at bounding box center [106, 256] width 33 height 10
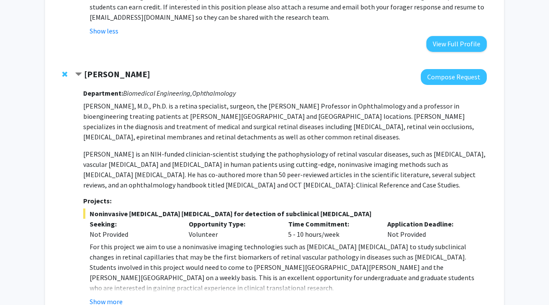
scroll to position [905, 0]
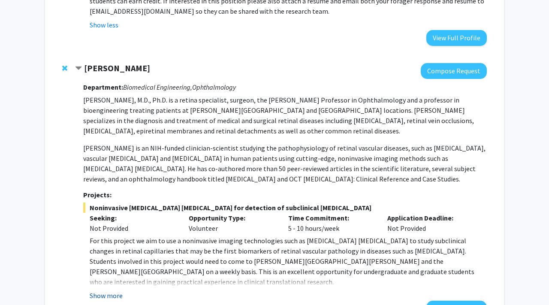
click at [105, 290] on button "Show more" at bounding box center [106, 295] width 33 height 10
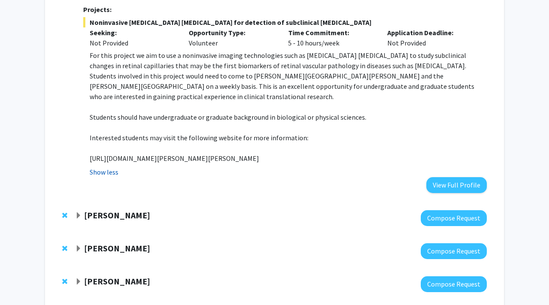
scroll to position [1099, 0]
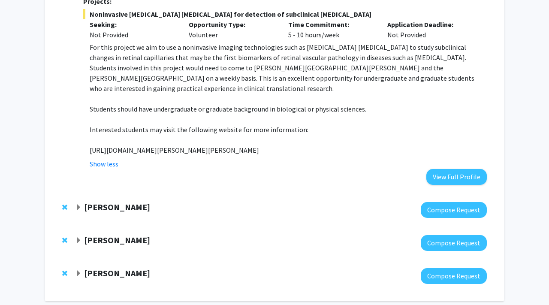
click at [77, 202] on div "Yannis Paulus" at bounding box center [167, 207] width 185 height 11
click at [77, 204] on span "Expand Yannis Paulus Bookmark" at bounding box center [78, 207] width 7 height 7
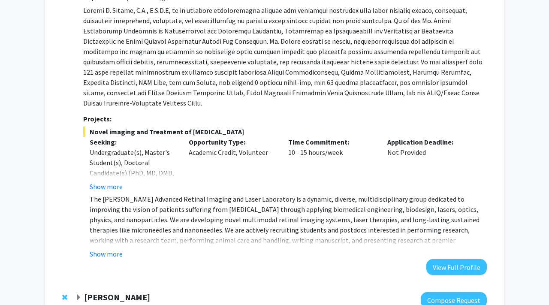
scroll to position [1336, 0]
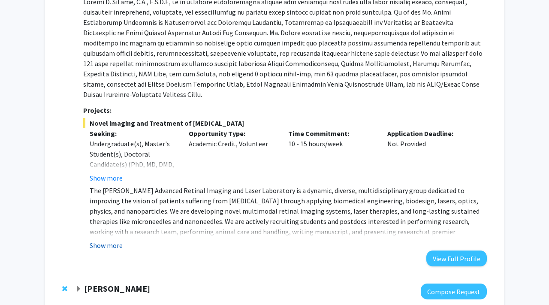
click at [106, 240] on button "Show more" at bounding box center [106, 245] width 33 height 10
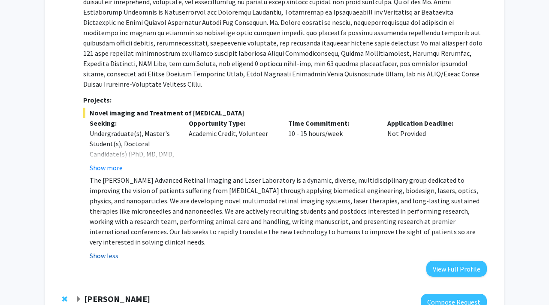
scroll to position [1352, 0]
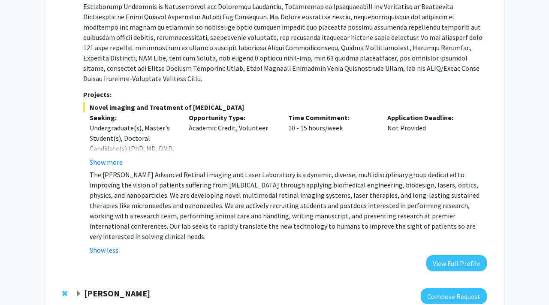
click at [77, 290] on span "Expand Karen Fleming Bookmark" at bounding box center [78, 293] width 7 height 7
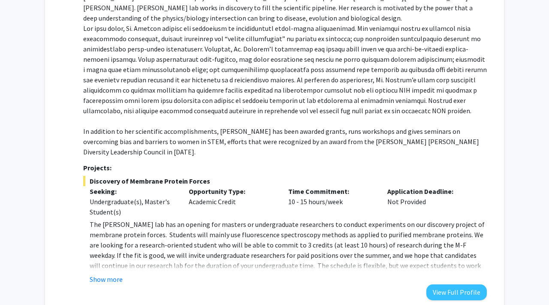
scroll to position [1681, 0]
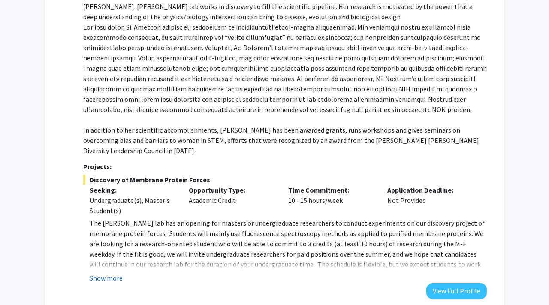
click at [112, 273] on button "Show more" at bounding box center [106, 278] width 33 height 10
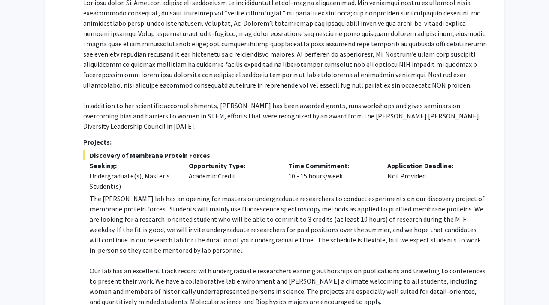
scroll to position [1791, 0]
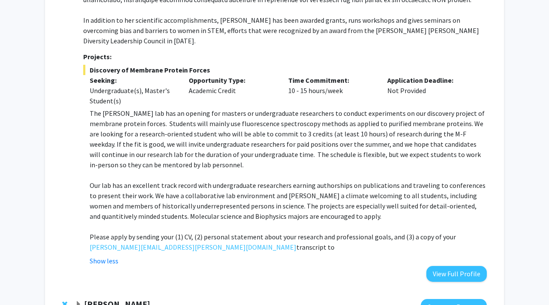
click at [79, 301] on span "Expand Kyriakos Papanicolaou Bookmark" at bounding box center [78, 304] width 7 height 7
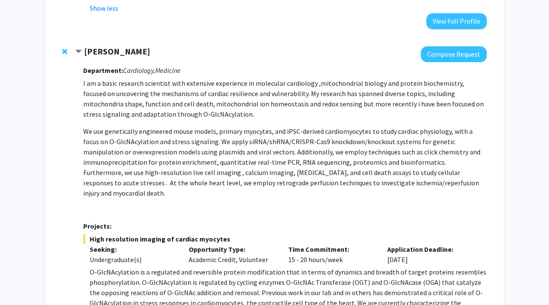
scroll to position [2045, 0]
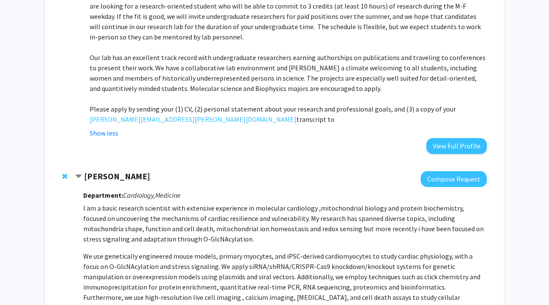
scroll to position [1909, 0]
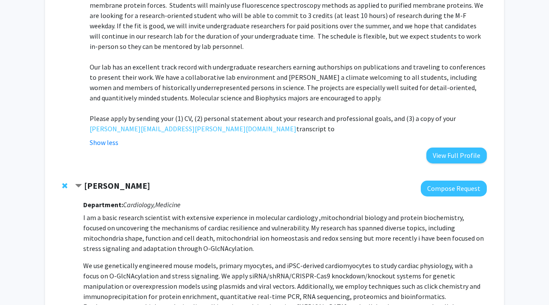
click at [67, 182] on span "Remove Kyriakos Papanicolaou from bookmarks" at bounding box center [64, 185] width 5 height 7
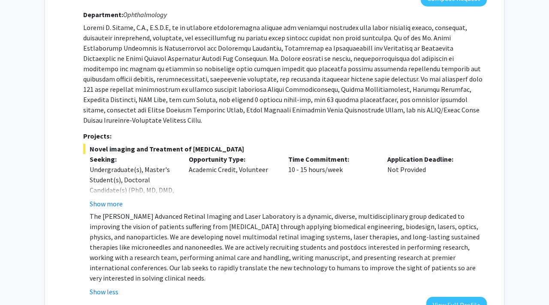
scroll to position [1310, 0]
click at [104, 287] on button "Show less" at bounding box center [104, 292] width 29 height 10
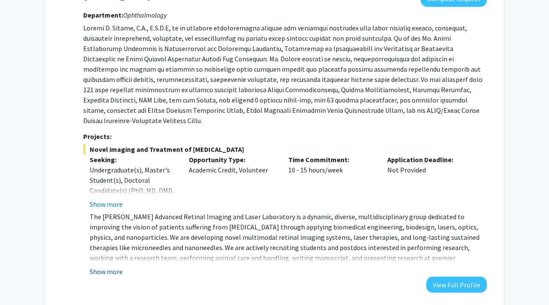
click at [100, 266] on button "Show more" at bounding box center [106, 271] width 33 height 10
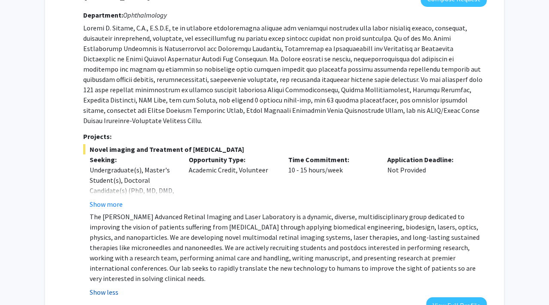
click at [100, 218] on p "The Paulus Advanced Retinal Imaging and Laser Laboratory is a dynamic, diverse,…" at bounding box center [288, 247] width 397 height 72
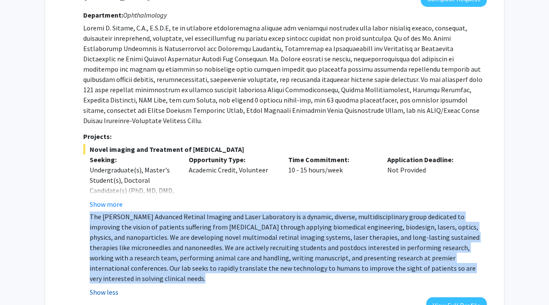
click at [100, 218] on p "The Paulus Advanced Retinal Imaging and Laser Laboratory is a dynamic, diverse,…" at bounding box center [288, 247] width 397 height 72
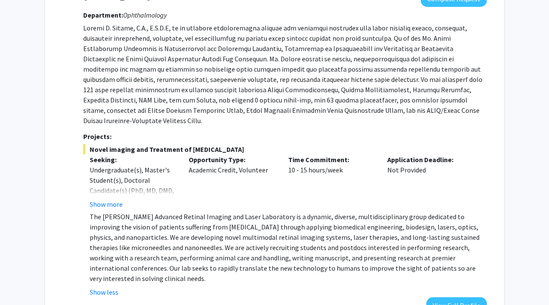
click at [69, 210] on div "Yannis Paulus Compose Request Department: Ophthalmology Projects: Novel imaging…" at bounding box center [275, 151] width 442 height 339
click at [107, 287] on button "Show less" at bounding box center [104, 292] width 29 height 10
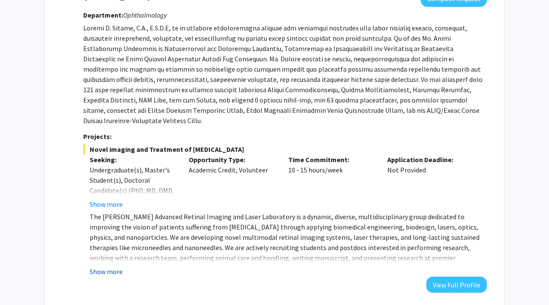
scroll to position [1310, 0]
click at [99, 266] on button "Show more" at bounding box center [106, 271] width 33 height 10
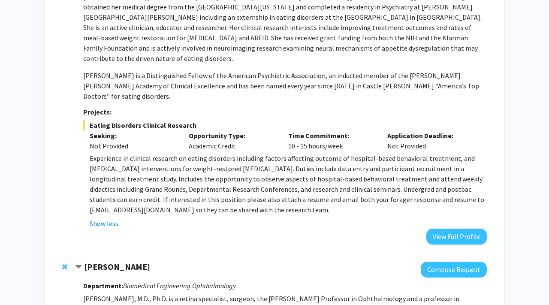
scroll to position [712, 0]
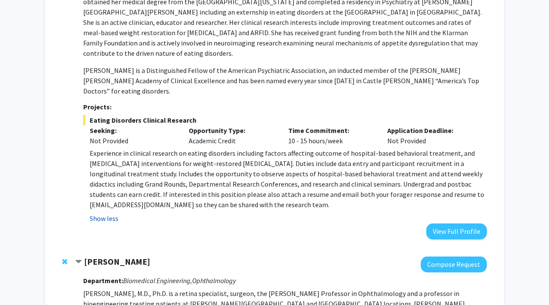
click at [104, 213] on button "Show less" at bounding box center [104, 218] width 29 height 10
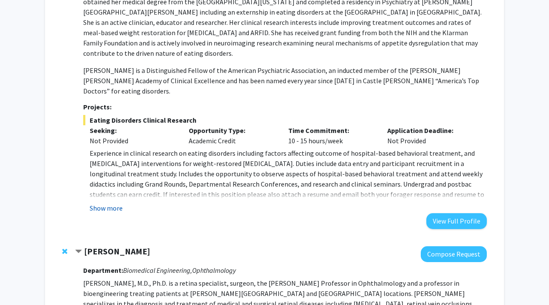
click at [104, 177] on div "Department: Psychiatry and Behavioral Sciences Dr. Guarda is the Stephen and Je…" at bounding box center [285, 89] width 404 height 279
click at [110, 203] on button "Show more" at bounding box center [106, 208] width 33 height 10
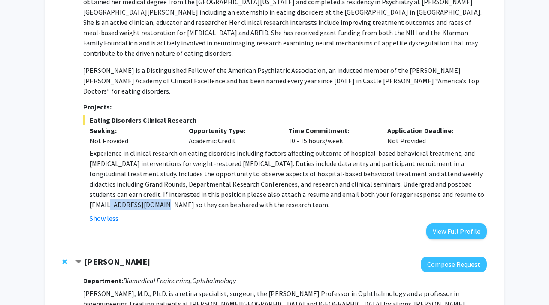
drag, startPoint x: 396, startPoint y: 155, endPoint x: 449, endPoint y: 153, distance: 53.2
click at [449, 153] on span "Experience in clinical research on eating disorders including factors affecting…" at bounding box center [287, 179] width 395 height 60
copy span "aguarda@jhmi.edu"
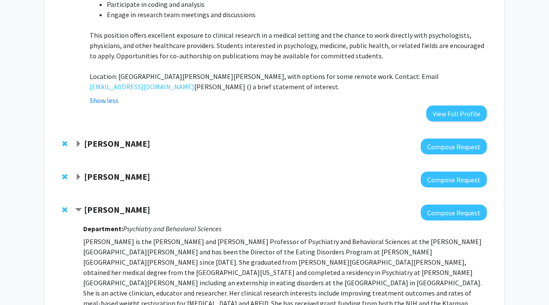
scroll to position [409, 0]
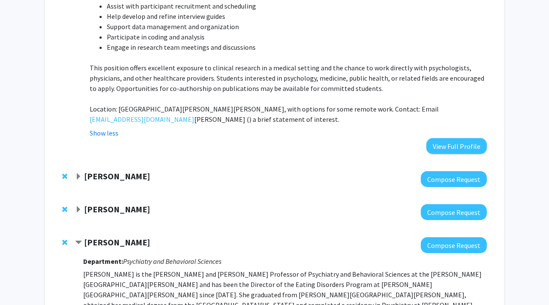
click at [81, 206] on span "Expand Jeffrey Tornheim Bookmark" at bounding box center [78, 209] width 7 height 7
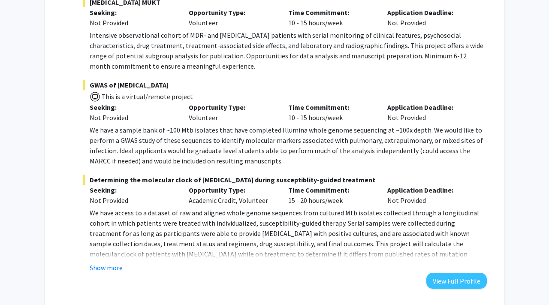
scroll to position [792, 0]
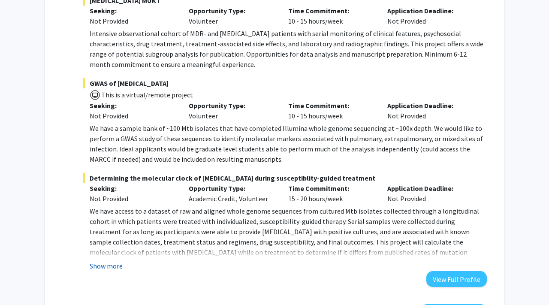
click at [106, 261] on button "Show more" at bounding box center [106, 266] width 33 height 10
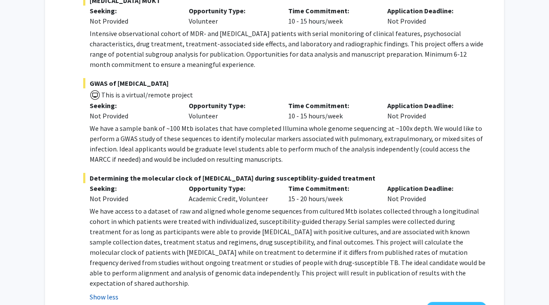
click at [104, 292] on button "Show less" at bounding box center [104, 297] width 29 height 10
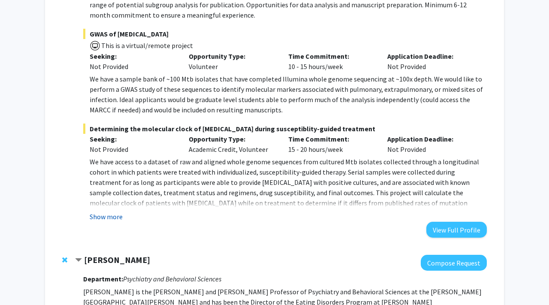
scroll to position [851, 0]
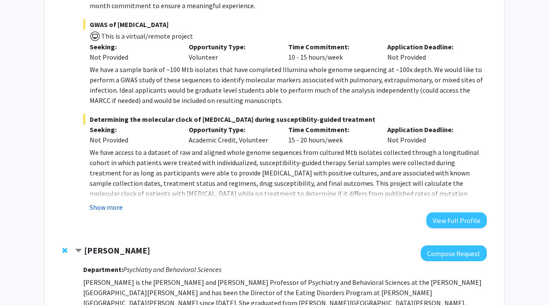
click at [116, 202] on button "Show more" at bounding box center [106, 207] width 33 height 10
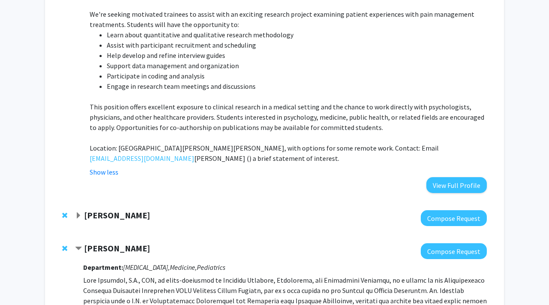
scroll to position [366, 0]
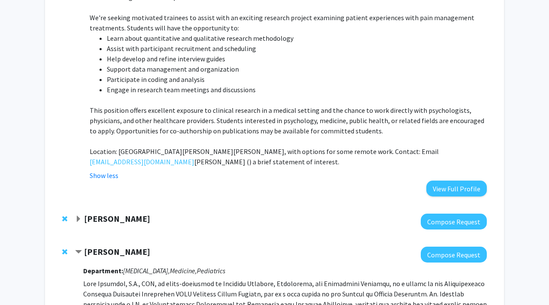
click at [79, 216] on span "Expand Emily Johnson Bookmark" at bounding box center [78, 219] width 7 height 7
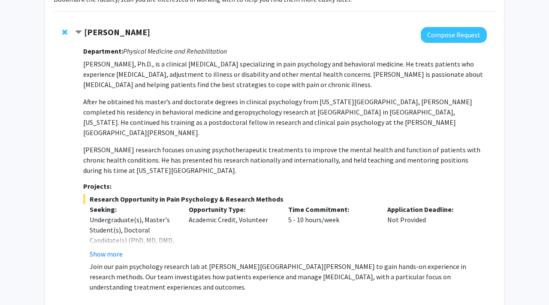
scroll to position [0, 0]
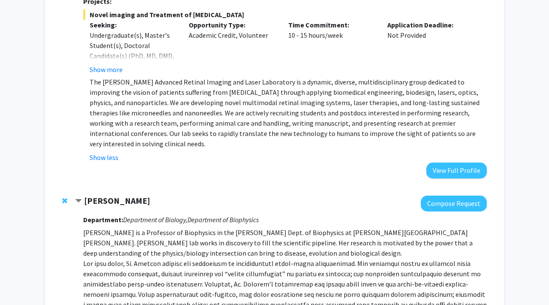
click at [78, 198] on span "Contract Karen Fleming Bookmark" at bounding box center [78, 201] width 7 height 7
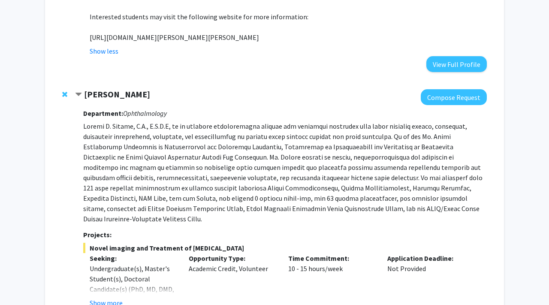
scroll to position [1817, 0]
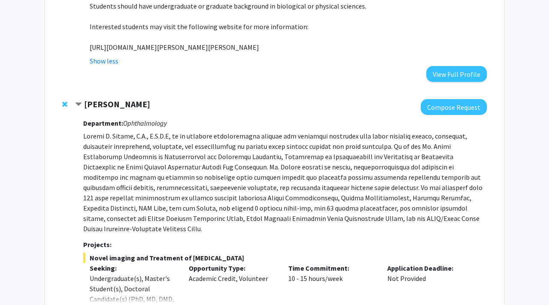
click at [79, 101] on span "Contract Yannis Paulus Bookmark" at bounding box center [78, 104] width 7 height 7
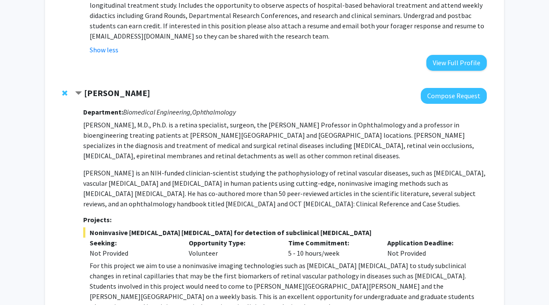
click at [77, 90] on span "Contract Amir Kashani Bookmark" at bounding box center [78, 93] width 7 height 7
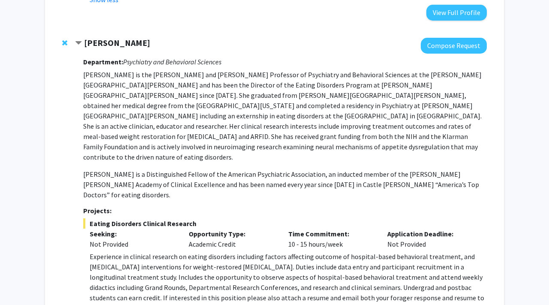
scroll to position [1142, 0]
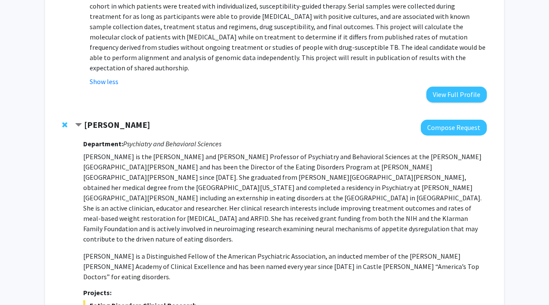
click at [79, 122] on span "Contract Angela Guarda Bookmark" at bounding box center [78, 125] width 7 height 7
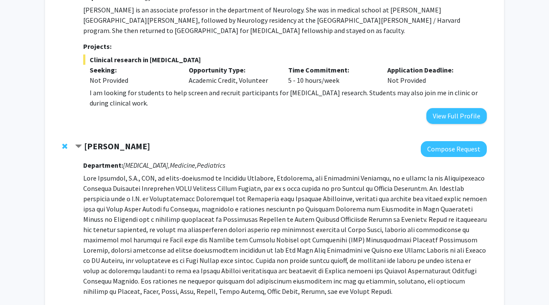
scroll to position [601, 0]
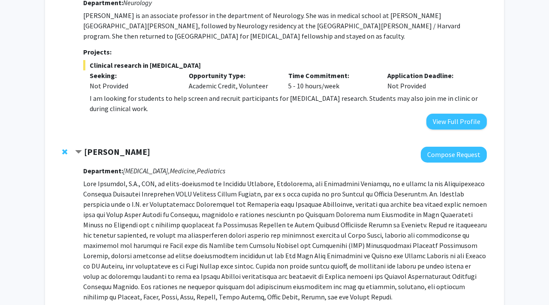
click at [79, 149] on span "Contract Jeffrey Tornheim Bookmark" at bounding box center [78, 152] width 7 height 7
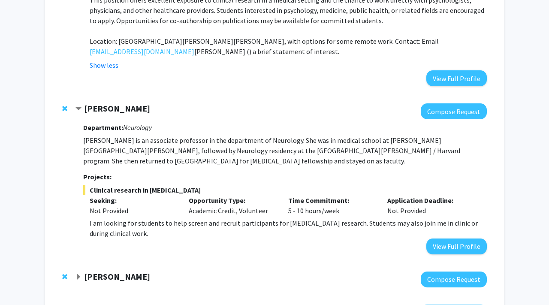
scroll to position [352, 0]
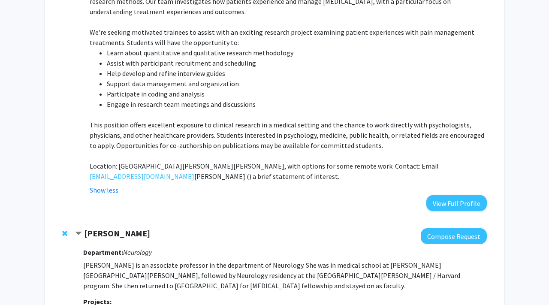
click at [79, 230] on span "Contract Emily Johnson Bookmark" at bounding box center [78, 233] width 7 height 7
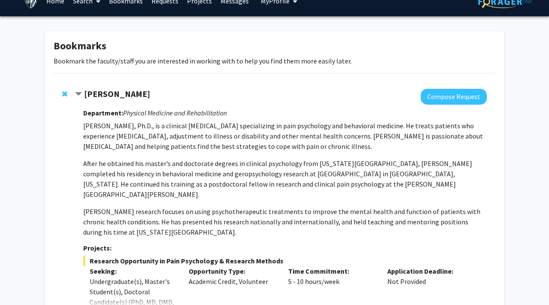
scroll to position [0, 0]
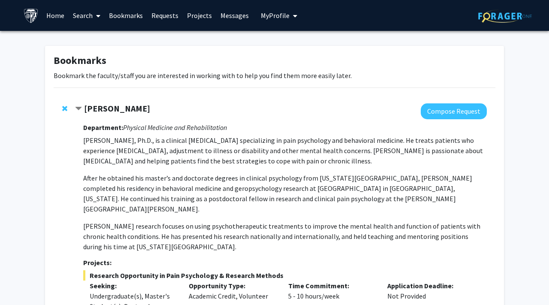
click at [78, 112] on span "Contract Fenan Rassu Bookmark" at bounding box center [78, 109] width 7 height 7
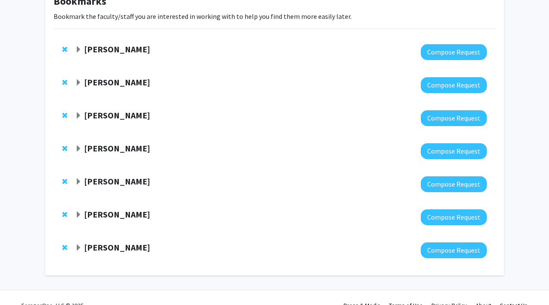
scroll to position [75, 0]
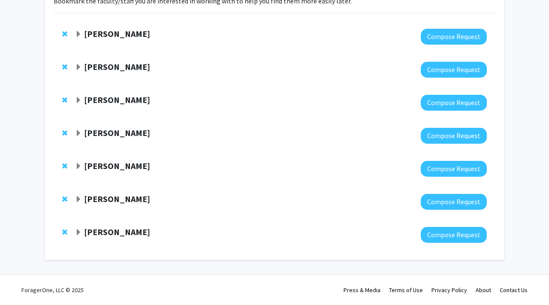
click at [76, 33] on span "Expand Fenan Rassu Bookmark" at bounding box center [78, 34] width 7 height 7
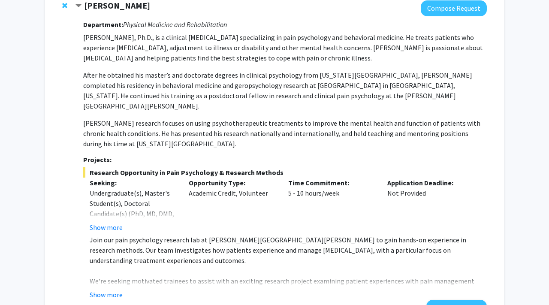
scroll to position [108, 0]
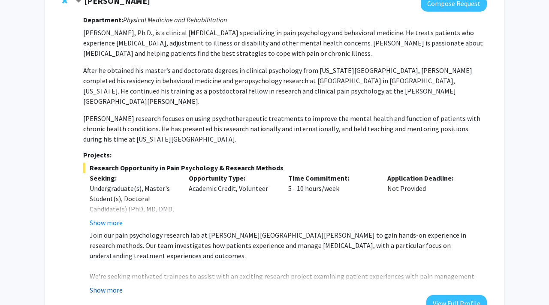
click at [104, 285] on button "Show more" at bounding box center [106, 290] width 33 height 10
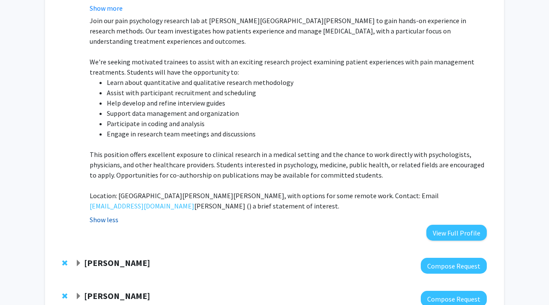
scroll to position [325, 0]
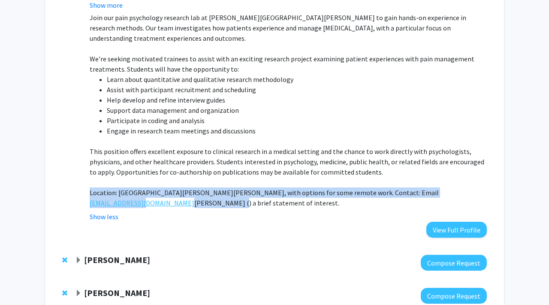
drag, startPoint x: 89, startPoint y: 181, endPoint x: 141, endPoint y: 186, distance: 52.1
click at [141, 186] on fg-read-more "Join our pain psychology research lab at Johns Hopkins School of Medicine to ga…" at bounding box center [285, 116] width 404 height 209
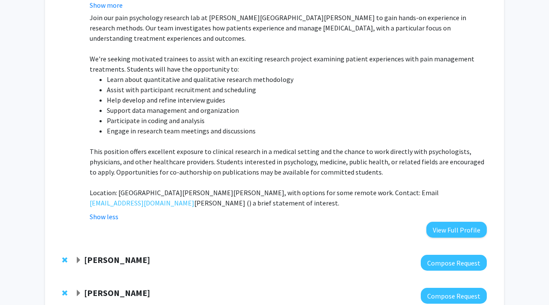
click at [164, 187] on p "Location: The Johns Hopkins Hospital, with options for some remote work. Contac…" at bounding box center [288, 197] width 397 height 21
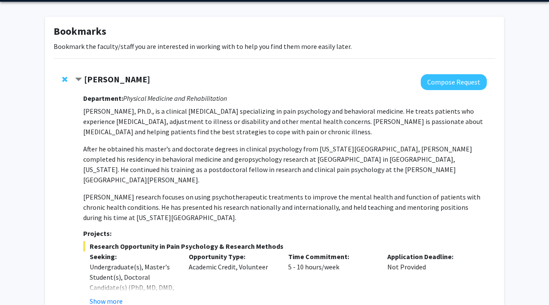
scroll to position [0, 0]
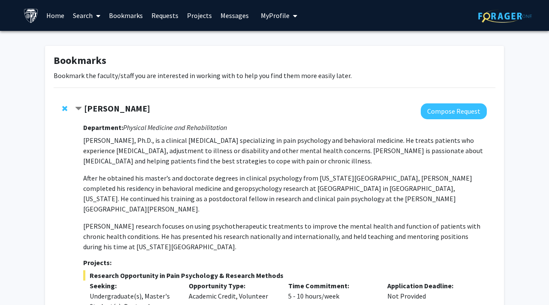
click at [80, 108] on span "Contract Fenan Rassu Bookmark" at bounding box center [78, 109] width 7 height 7
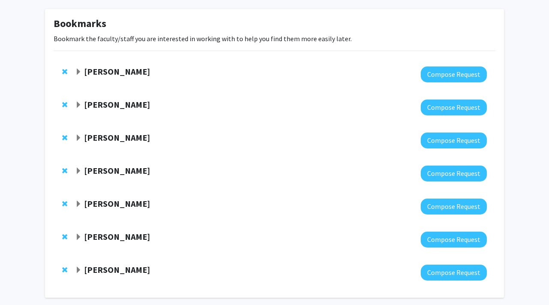
scroll to position [37, 0]
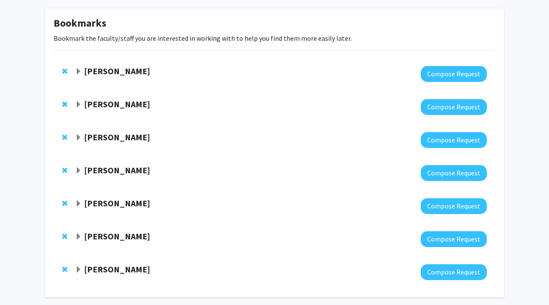
click at [77, 72] on span "Expand Fenan Rassu Bookmark" at bounding box center [78, 71] width 7 height 7
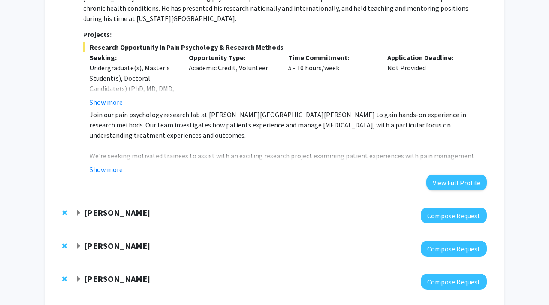
scroll to position [223, 0]
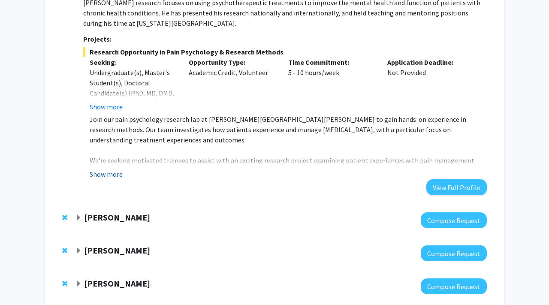
click at [97, 169] on button "Show more" at bounding box center [106, 174] width 33 height 10
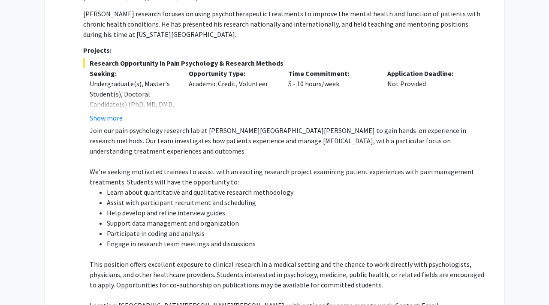
scroll to position [0, 0]
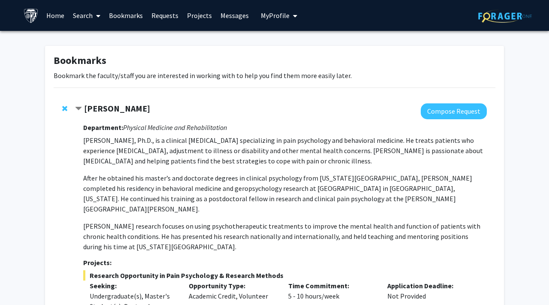
click at [79, 106] on span "Contract Fenan Rassu Bookmark" at bounding box center [78, 109] width 7 height 7
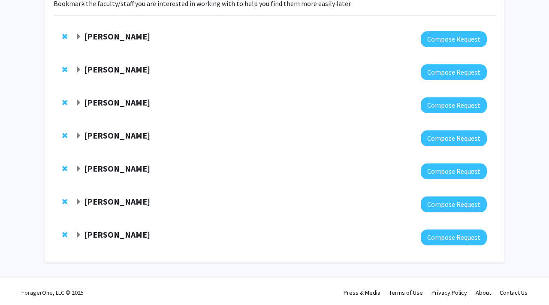
scroll to position [73, 0]
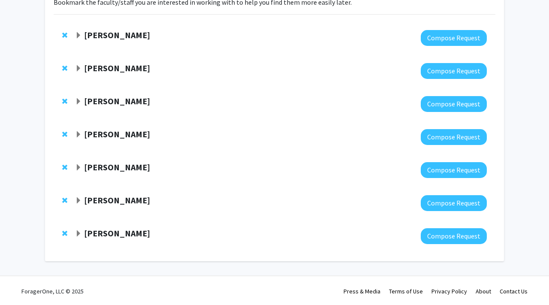
click at [78, 70] on span "Expand Emily Johnson Bookmark" at bounding box center [78, 68] width 7 height 7
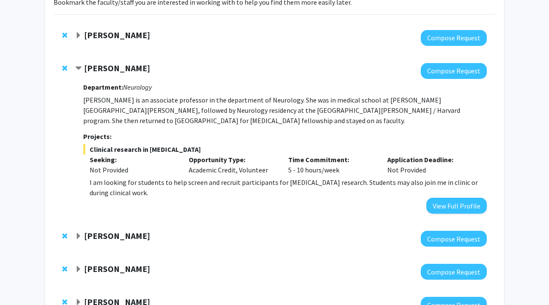
click at [77, 68] on span "Contract Emily Johnson Bookmark" at bounding box center [78, 68] width 7 height 7
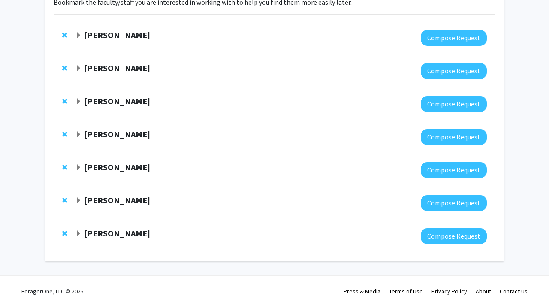
click at [79, 103] on span "Expand Jeffrey Tornheim Bookmark" at bounding box center [78, 101] width 7 height 7
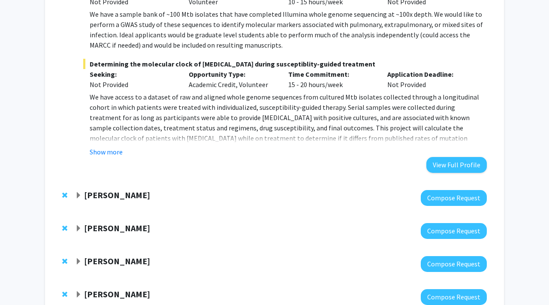
scroll to position [465, 0]
